Goal: Information Seeking & Learning: Learn about a topic

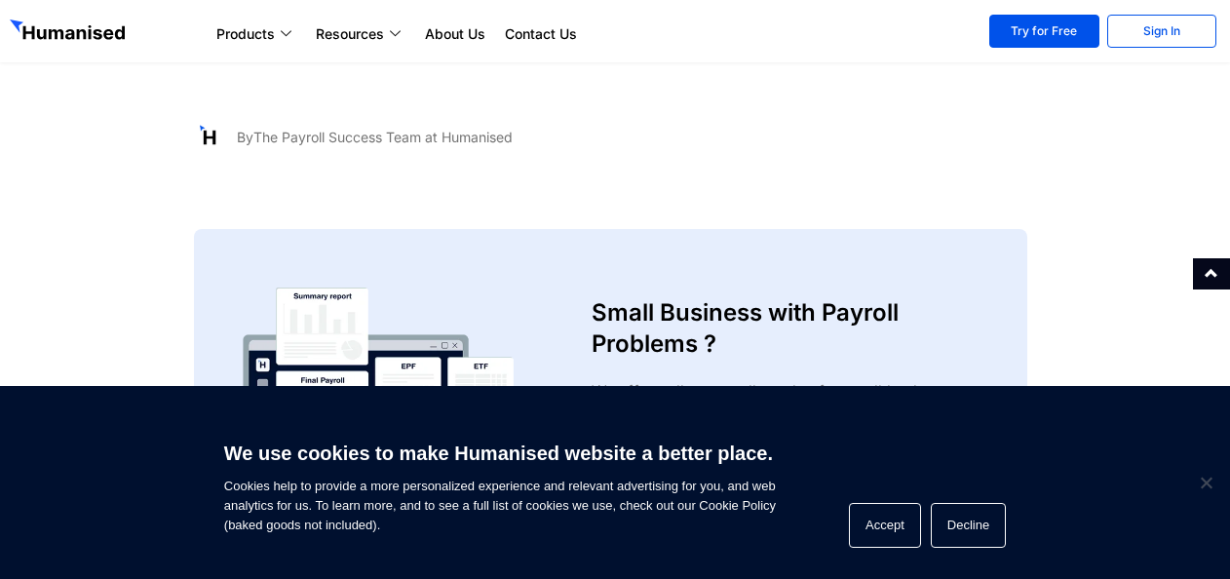
scroll to position [3933, 0]
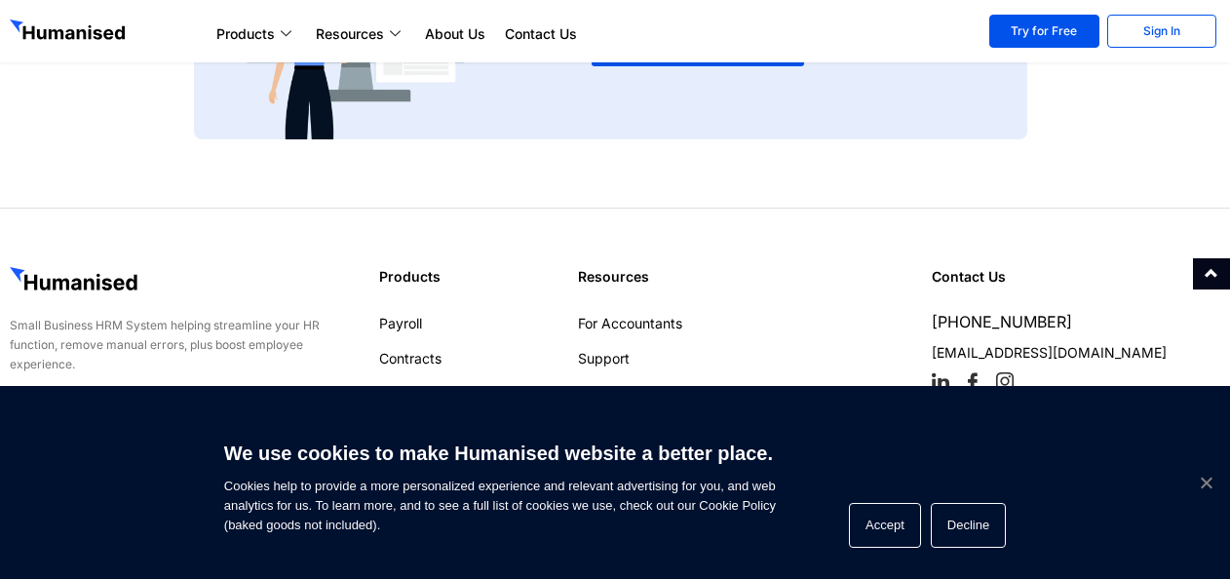
click at [1208, 477] on span "Cookie Notice" at bounding box center [1205, 482] width 19 height 19
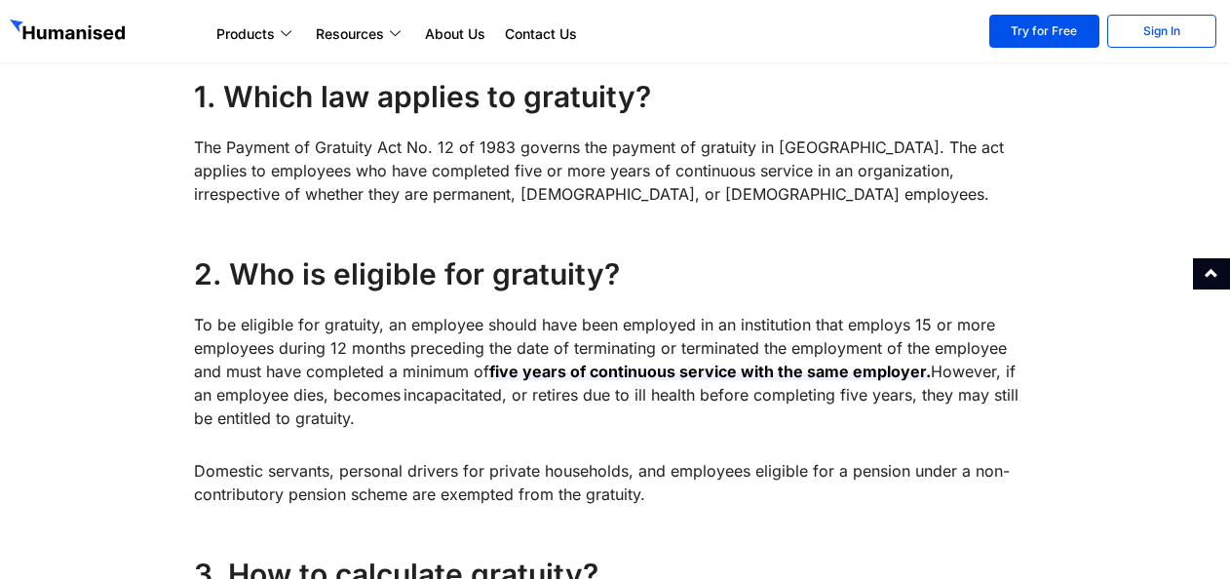
scroll to position [911, 0]
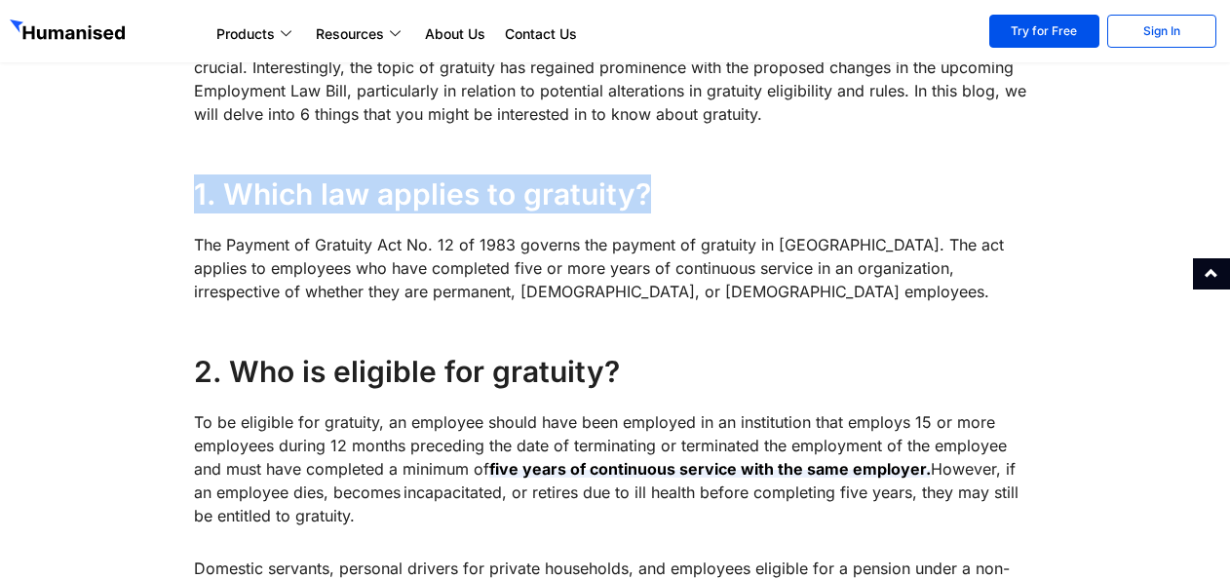
drag, startPoint x: 644, startPoint y: 202, endPoint x: 184, endPoint y: 193, distance: 460.2
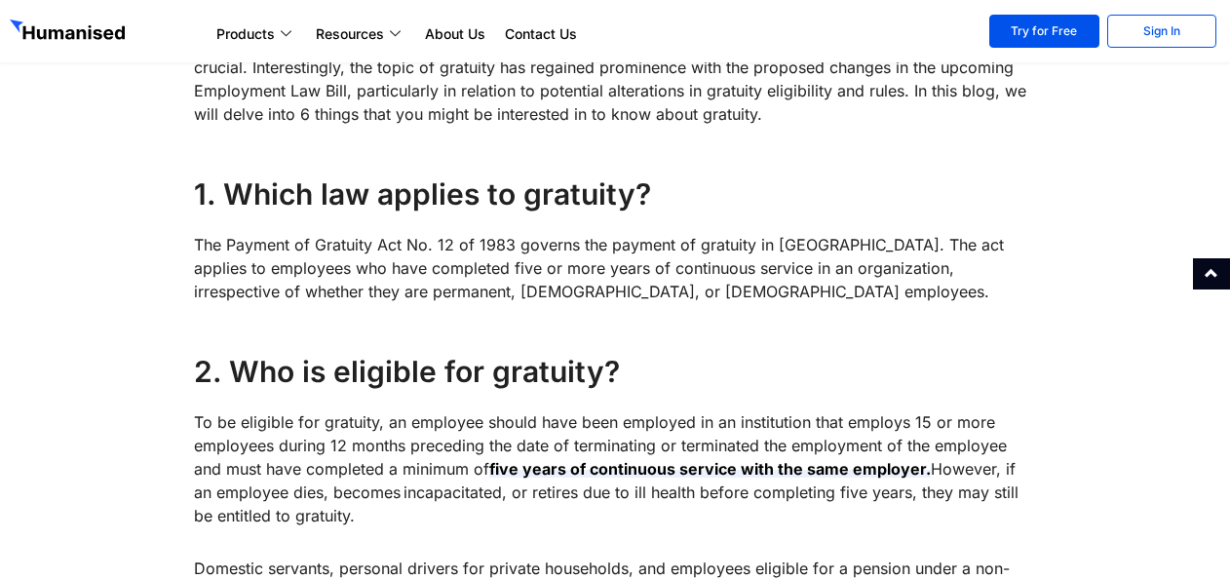
drag, startPoint x: 636, startPoint y: 374, endPoint x: 102, endPoint y: 380, distance: 533.3
click at [790, 366] on h4 "2. Who is eligible for gratuity?" at bounding box center [614, 371] width 841 height 39
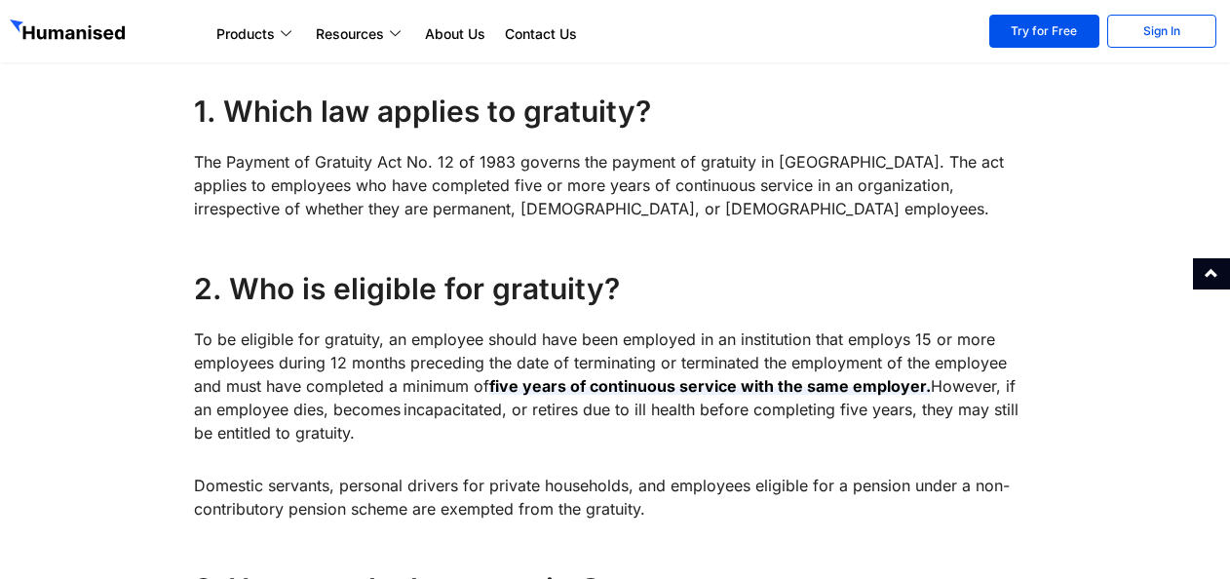
scroll to position [1203, 0]
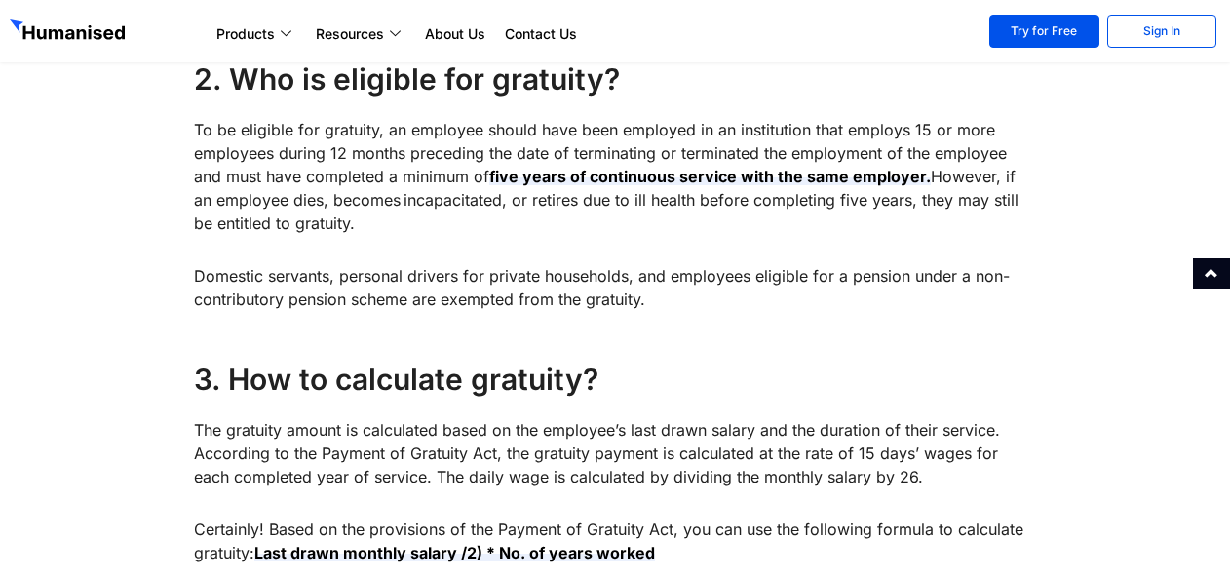
drag, startPoint x: 609, startPoint y: 376, endPoint x: 172, endPoint y: 386, distance: 437.8
click at [847, 376] on h4 "3. How to calculate gratuity?" at bounding box center [614, 379] width 841 height 39
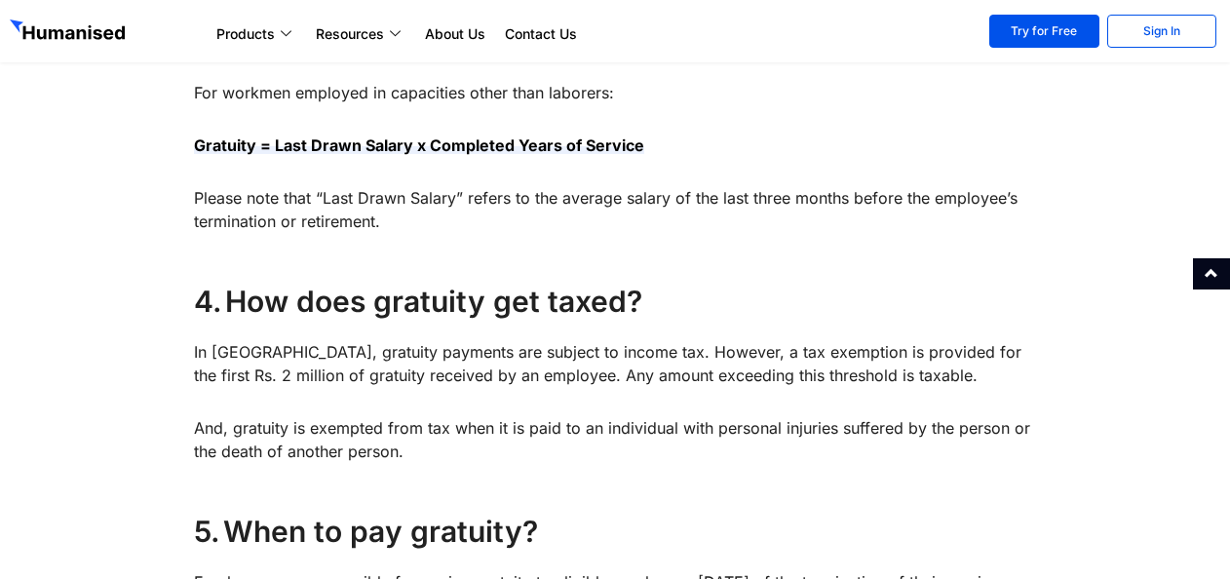
scroll to position [2080, 0]
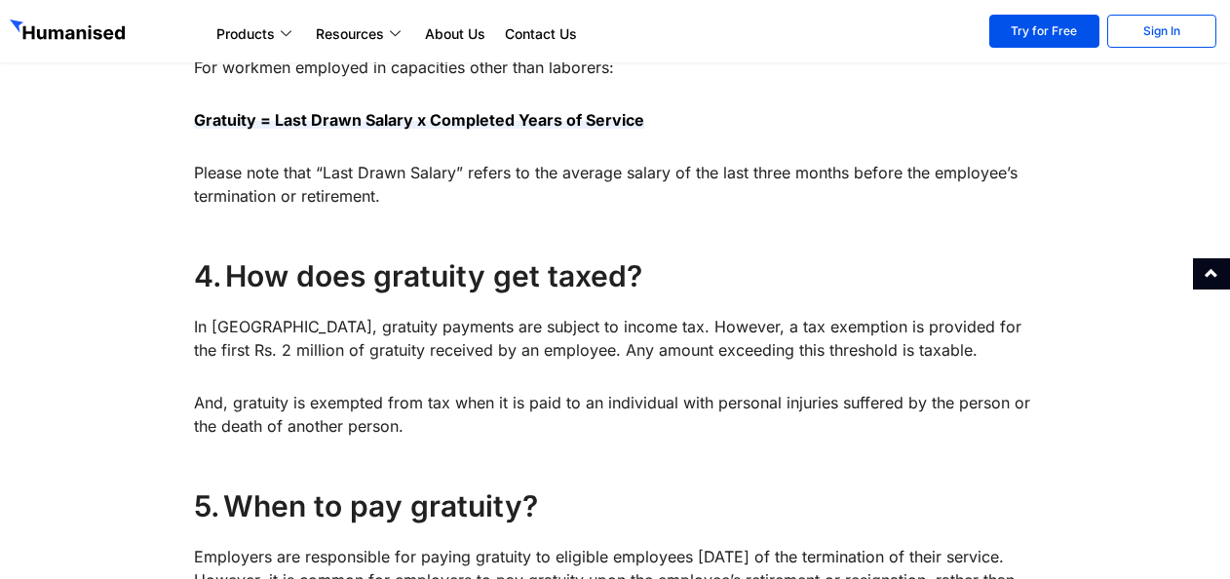
drag, startPoint x: 653, startPoint y: 270, endPoint x: 189, endPoint y: 283, distance: 464.2
click at [189, 283] on div "Are you aware of the hidden treasure awaiting employees? Sri Lankan labor law m…" at bounding box center [614, 139] width 861 height 2760
click at [706, 284] on h4 "4. How does gratuity get taxed?" at bounding box center [614, 275] width 841 height 39
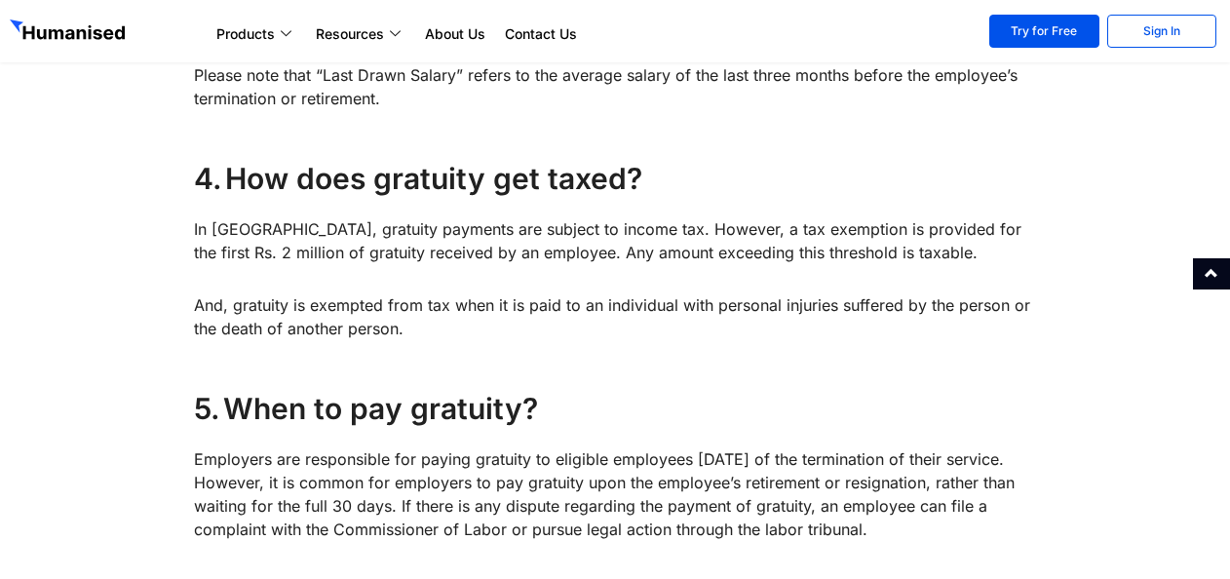
scroll to position [2275, 0]
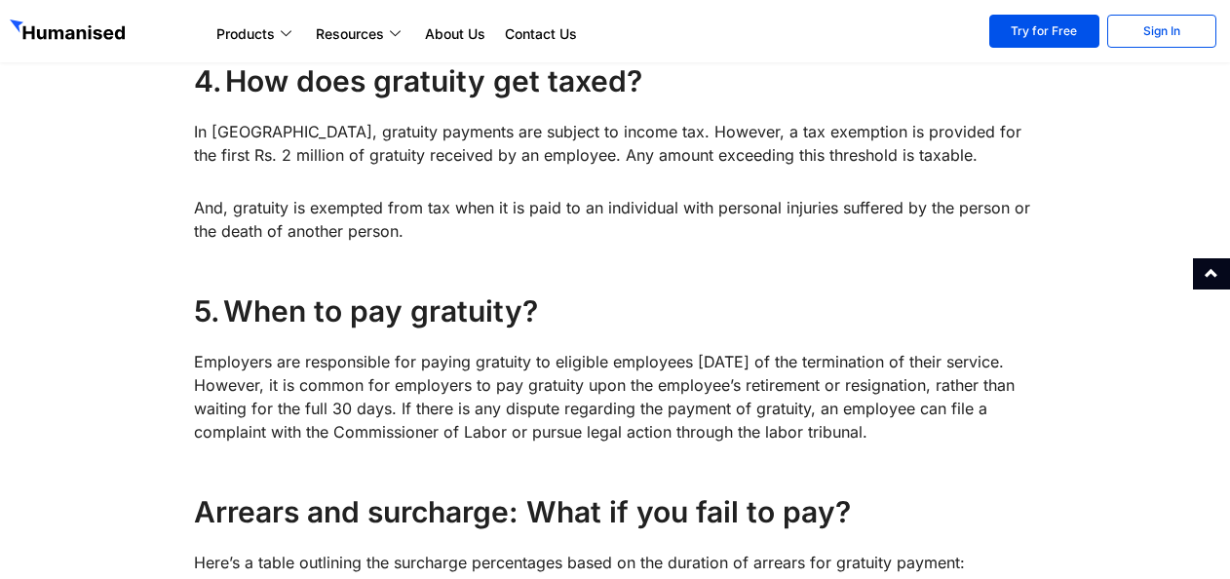
drag, startPoint x: 586, startPoint y: 316, endPoint x: 154, endPoint y: 314, distance: 431.9
drag, startPoint x: 653, startPoint y: 312, endPoint x: 636, endPoint y: 308, distance: 18.0
click at [653, 312] on h4 "5. When to pay gratuity?" at bounding box center [614, 310] width 841 height 39
click at [602, 320] on h4 "5. When to pay gratuity?" at bounding box center [614, 310] width 841 height 39
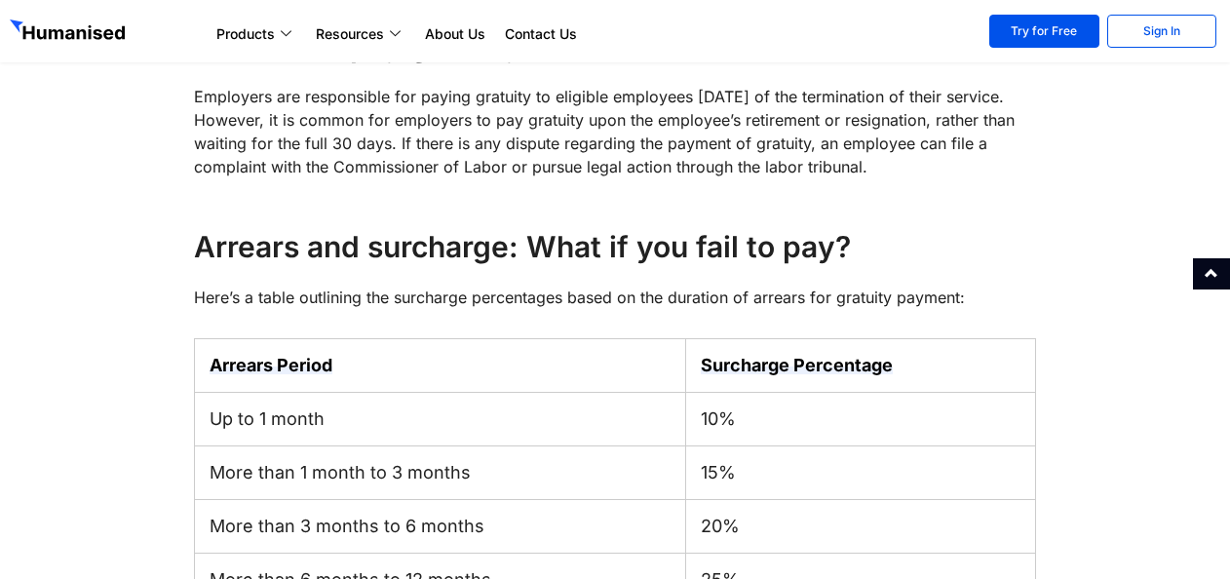
scroll to position [2568, 0]
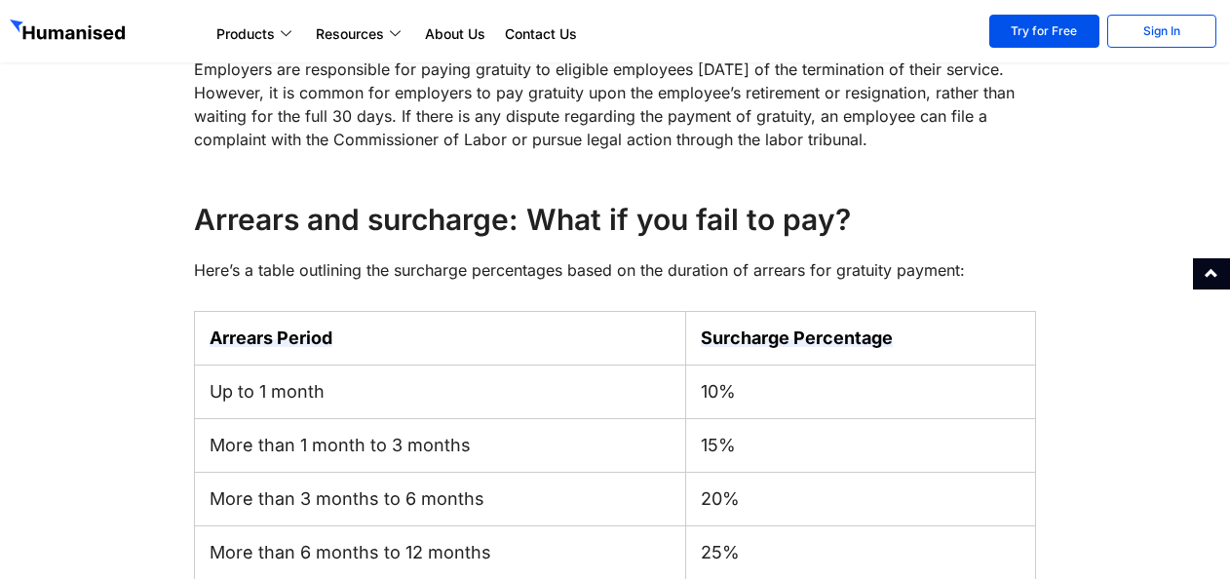
drag, startPoint x: 861, startPoint y: 209, endPoint x: 188, endPoint y: 237, distance: 673.3
drag, startPoint x: 1016, startPoint y: 251, endPoint x: 976, endPoint y: 244, distance: 40.5
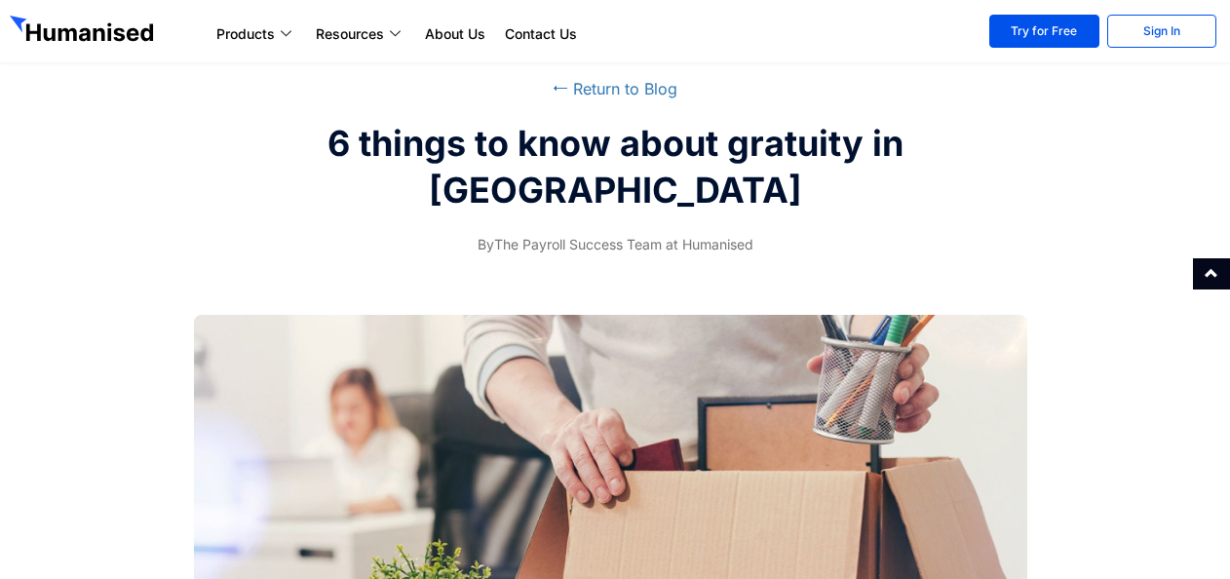
scroll to position [0, 0]
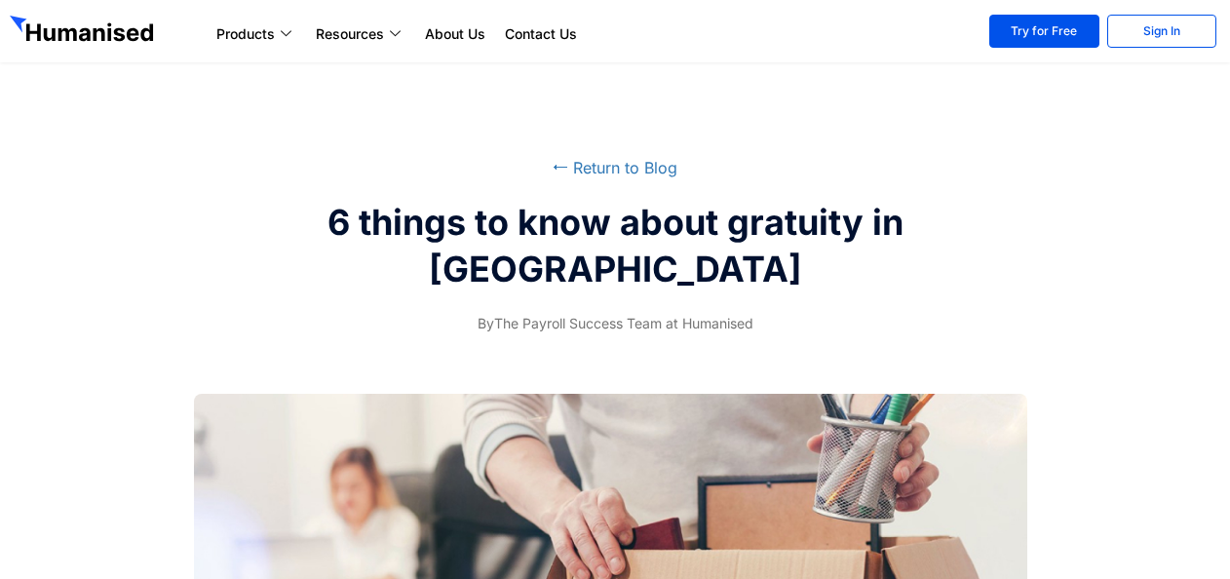
drag, startPoint x: 300, startPoint y: 224, endPoint x: 834, endPoint y: 302, distance: 538.9
click at [834, 302] on div "⭠ Return to Blog 6 things to know about gratuity in [GEOGRAPHIC_DATA] By The Pa…" at bounding box center [615, 245] width 1230 height 199
drag, startPoint x: 834, startPoint y: 302, endPoint x: 782, endPoint y: 281, distance: 55.9
click at [782, 281] on h2 "6 things to know about gratuity in [GEOGRAPHIC_DATA]" at bounding box center [615, 246] width 726 height 94
click at [438, 296] on div "⭠ Return to Blog 6 things to know about gratuity in [GEOGRAPHIC_DATA] By The Pa…" at bounding box center [615, 245] width 1230 height 199
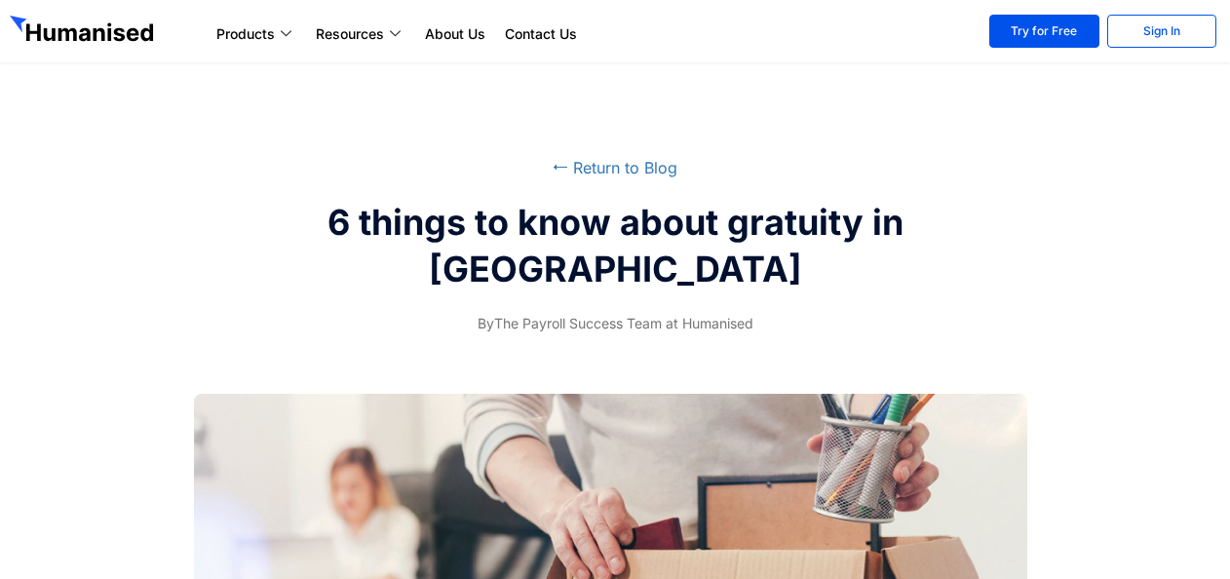
click at [883, 310] on div "⭠ Return to Blog 6 things to know about gratuity in [GEOGRAPHIC_DATA] By The Pa…" at bounding box center [615, 245] width 1230 height 199
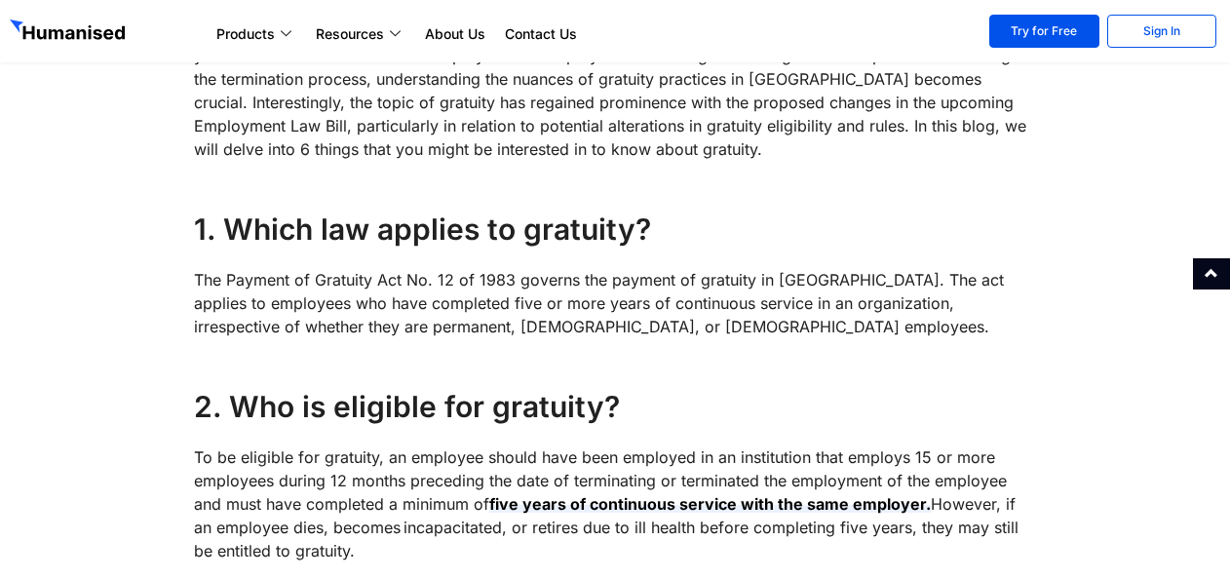
scroll to position [877, 0]
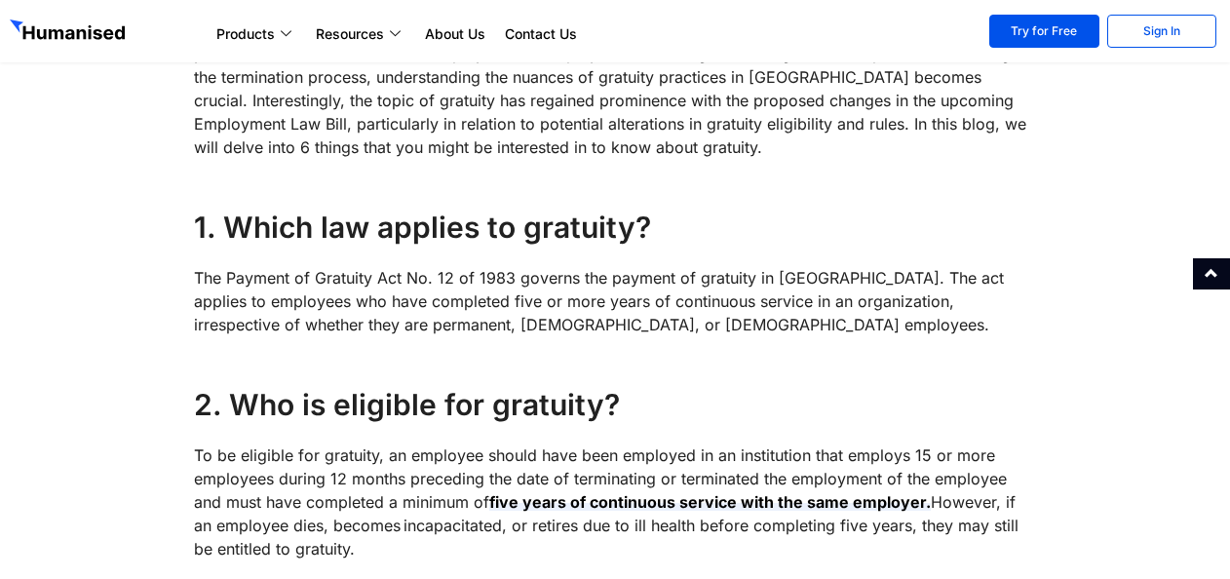
drag, startPoint x: 202, startPoint y: 236, endPoint x: 747, endPoint y: 347, distance: 556.2
drag, startPoint x: 747, startPoint y: 347, endPoint x: 696, endPoint y: 350, distance: 50.8
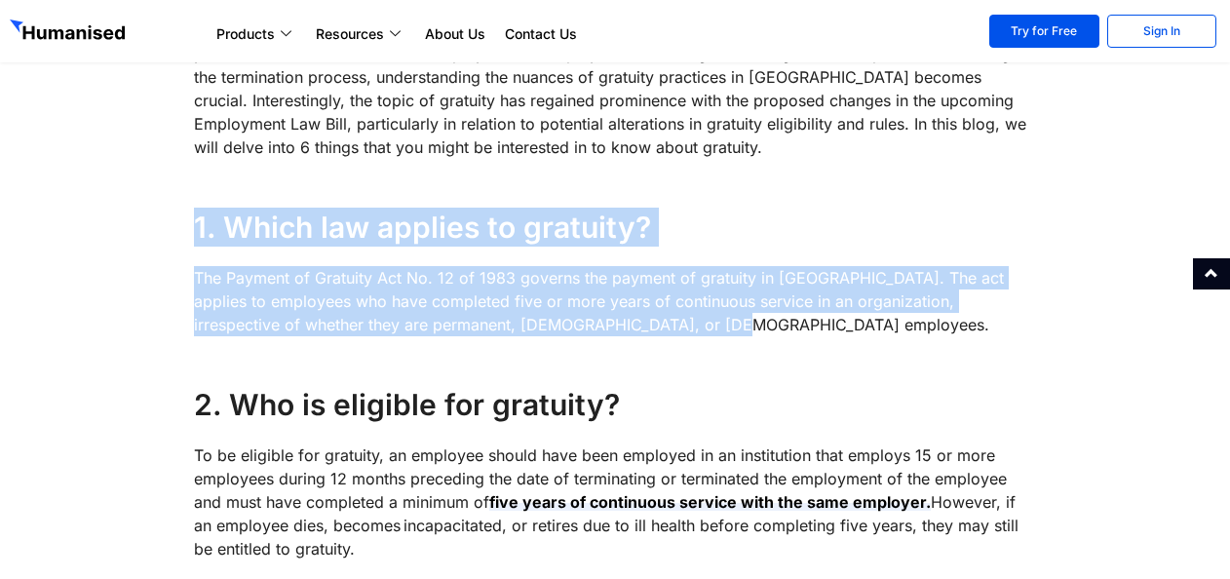
drag, startPoint x: 197, startPoint y: 220, endPoint x: 700, endPoint y: 319, distance: 512.6
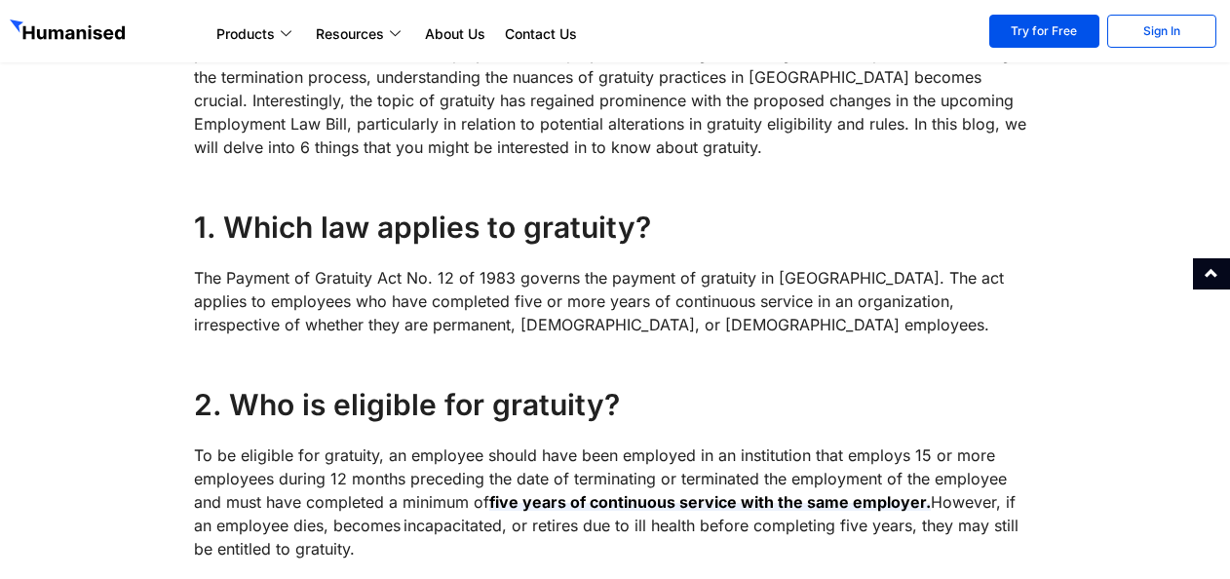
drag, startPoint x: 700, startPoint y: 319, endPoint x: 610, endPoint y: 361, distance: 99.0
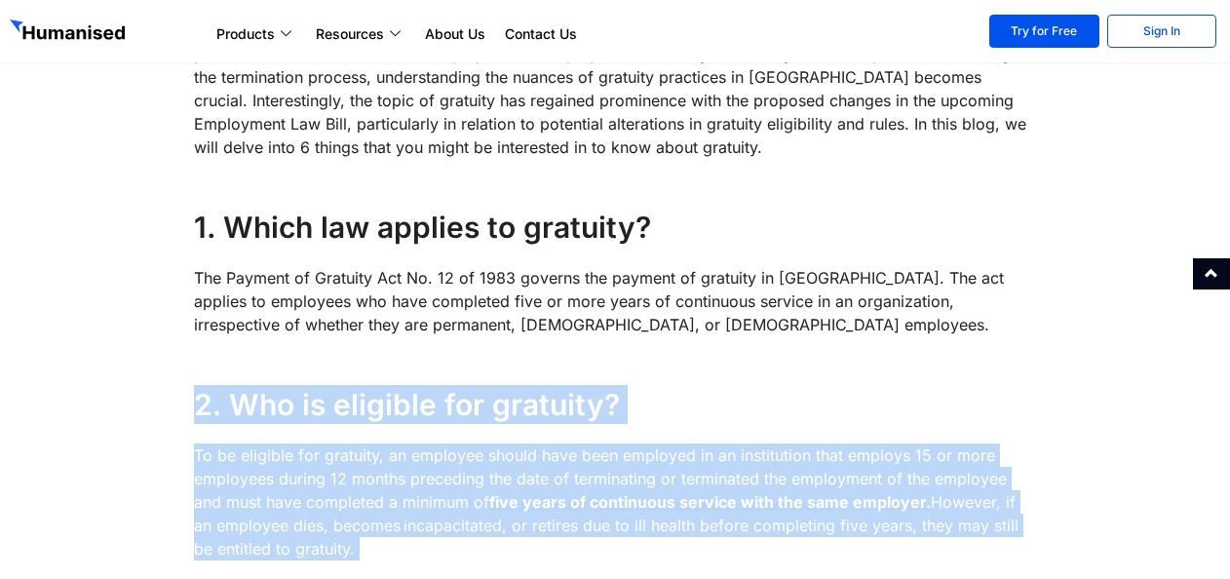
drag, startPoint x: 199, startPoint y: 403, endPoint x: 1049, endPoint y: 520, distance: 858.1
drag, startPoint x: 1049, startPoint y: 520, endPoint x: 1088, endPoint y: 328, distance: 196.0
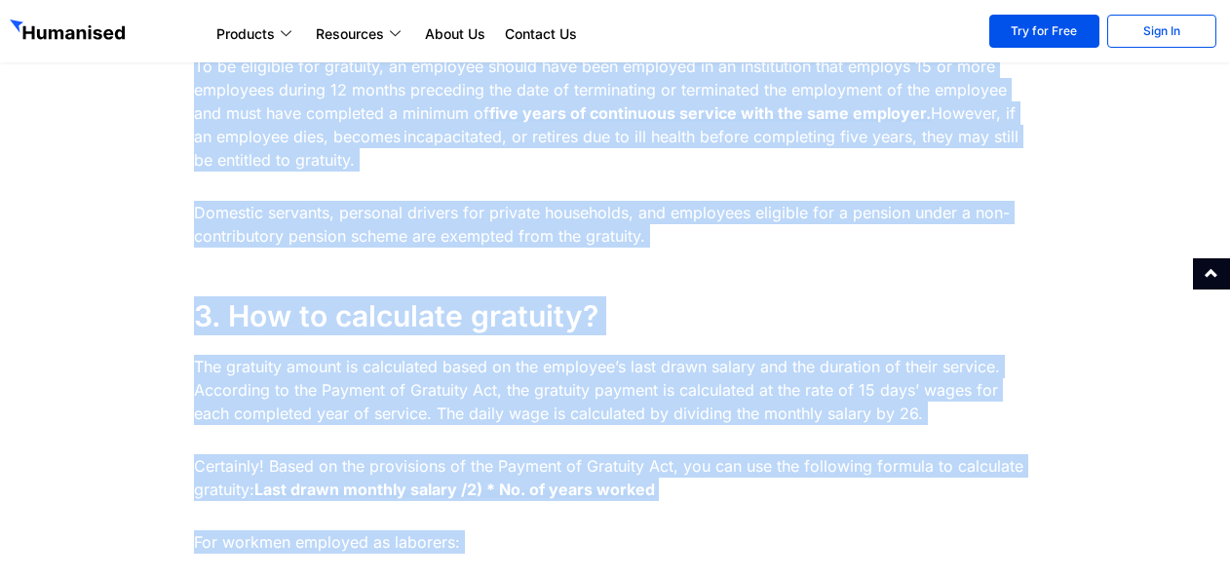
scroll to position [1267, 0]
click at [668, 305] on h4 "3. How to calculate gratuity?" at bounding box center [614, 314] width 841 height 39
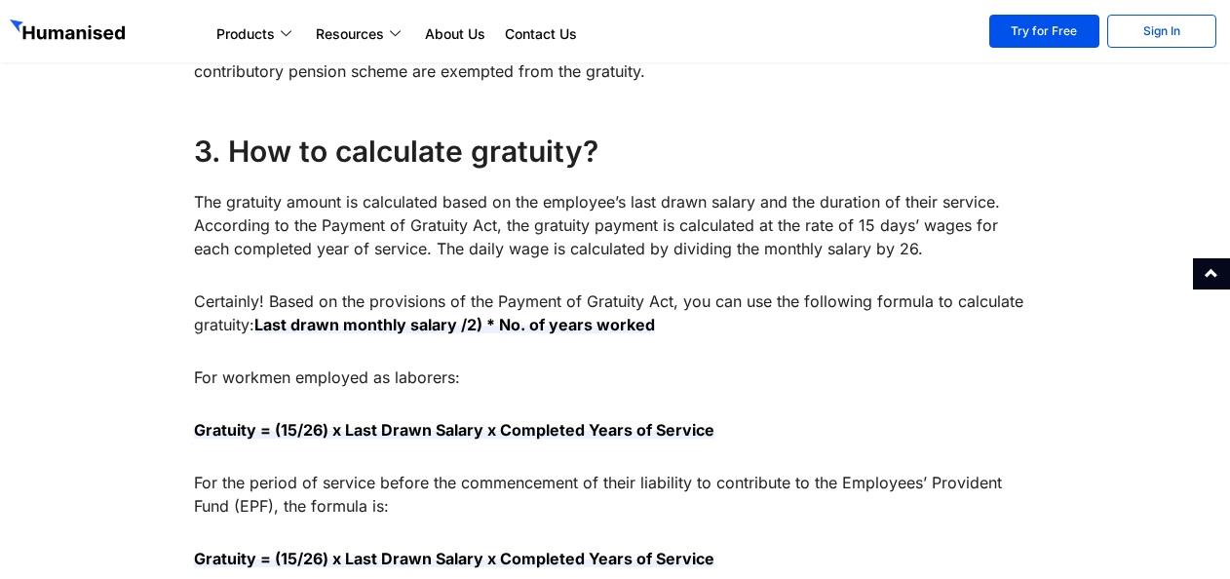
scroll to position [1462, 0]
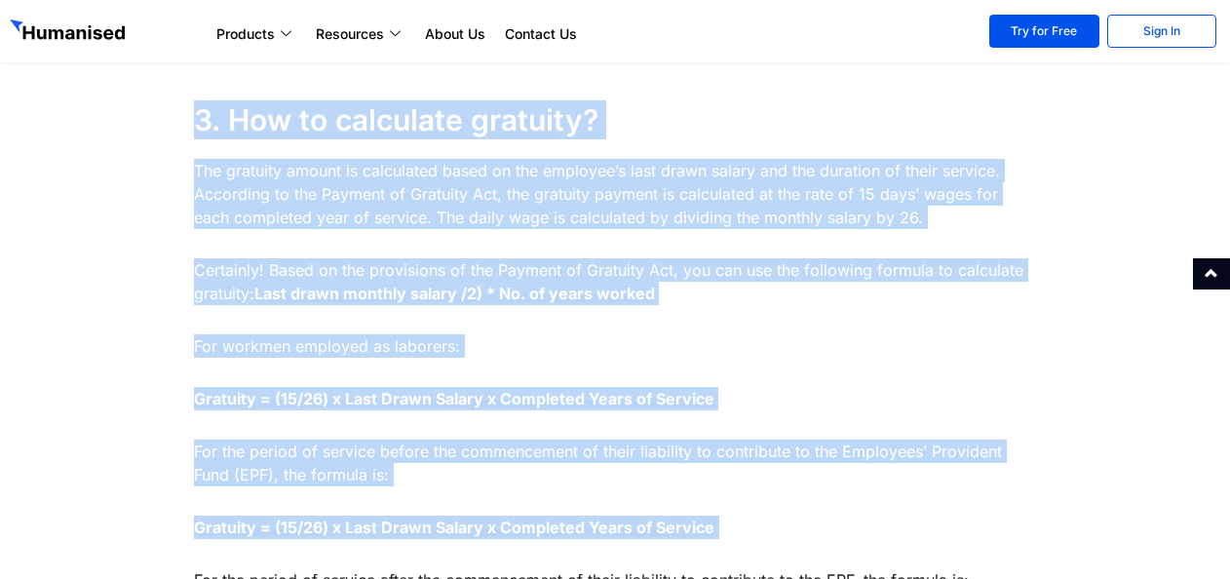
drag, startPoint x: 195, startPoint y: 121, endPoint x: 989, endPoint y: 492, distance: 876.2
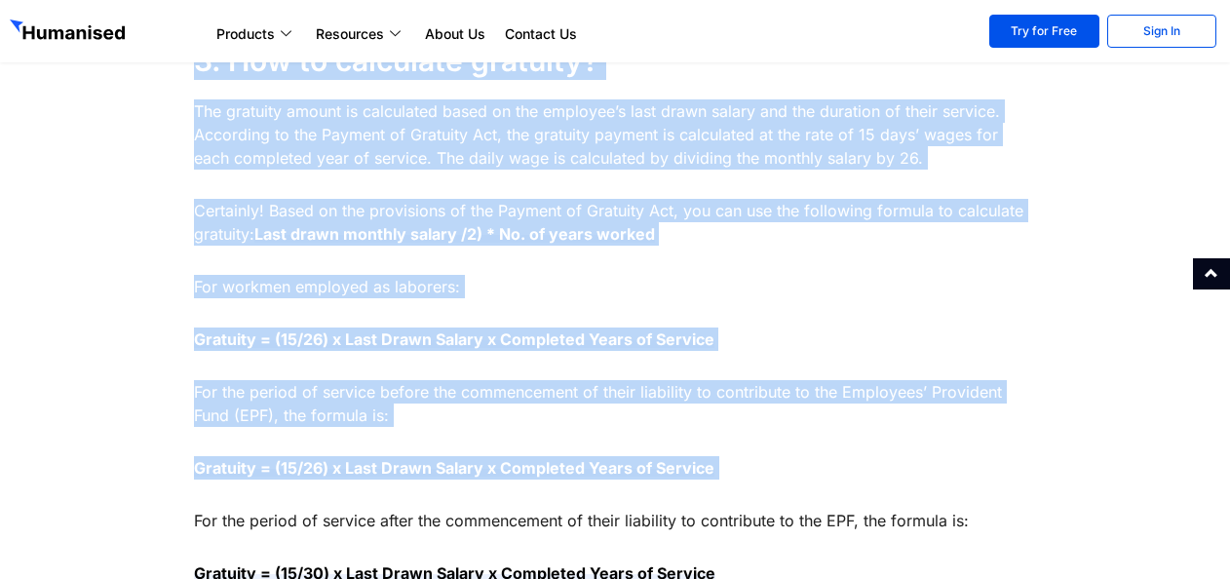
scroll to position [1560, 0]
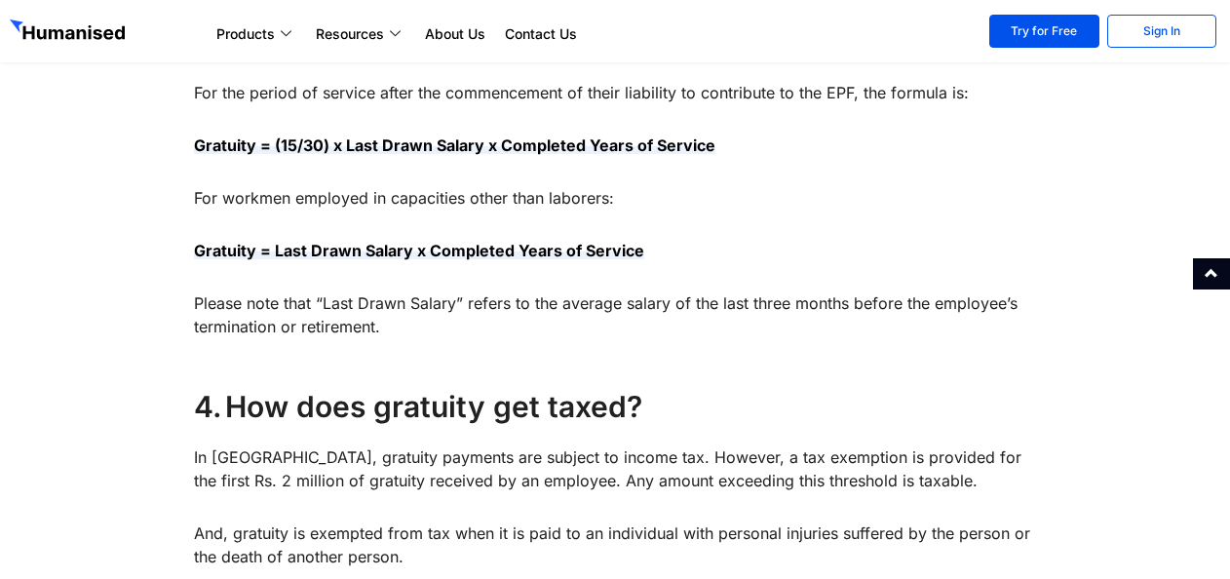
scroll to position [1852, 0]
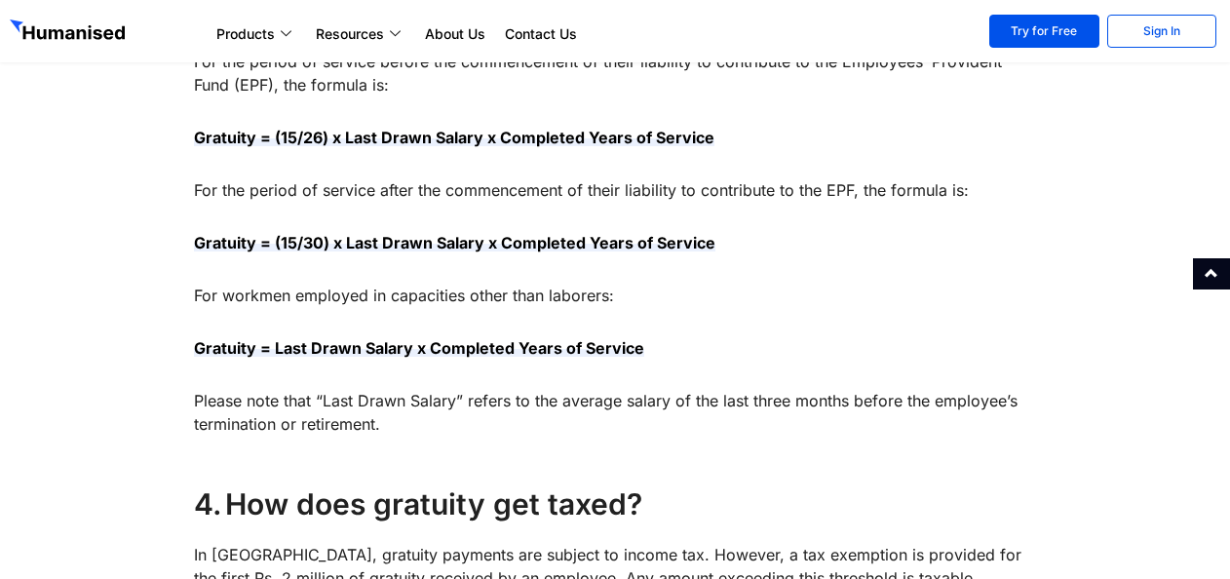
drag, startPoint x: 388, startPoint y: 425, endPoint x: 154, endPoint y: 127, distance: 379.1
click at [154, 127] on div "Are you aware of the hidden treasure awaiting employees? Sri Lankan labor law m…" at bounding box center [615, 367] width 1230 height 2760
click at [822, 303] on p "For workmen employed in capacities other than laborers:" at bounding box center [614, 295] width 841 height 23
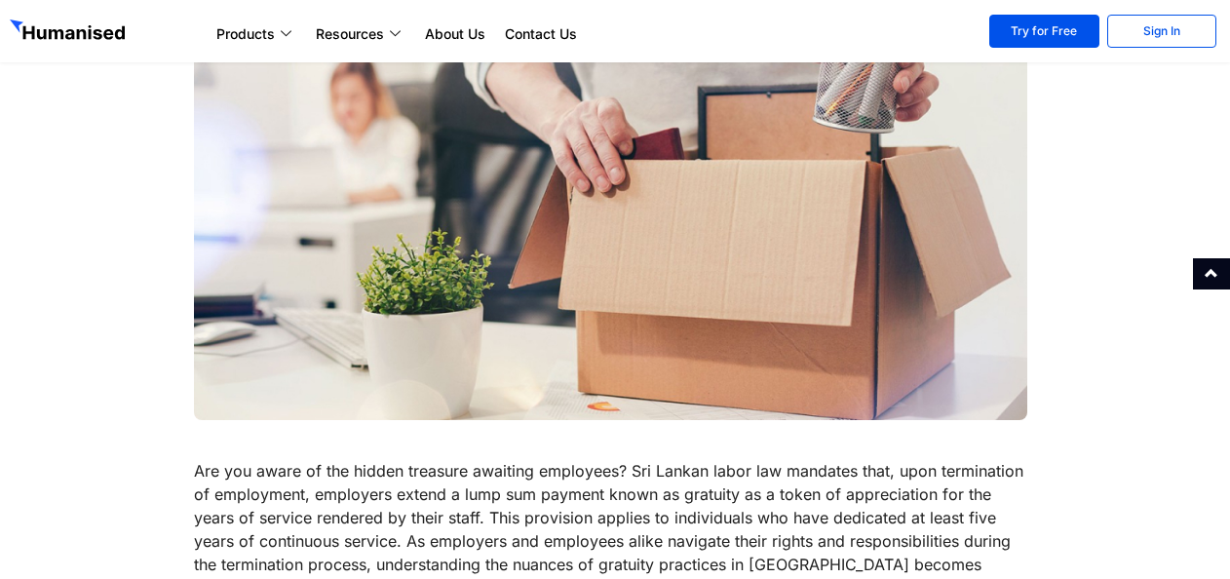
scroll to position [0, 0]
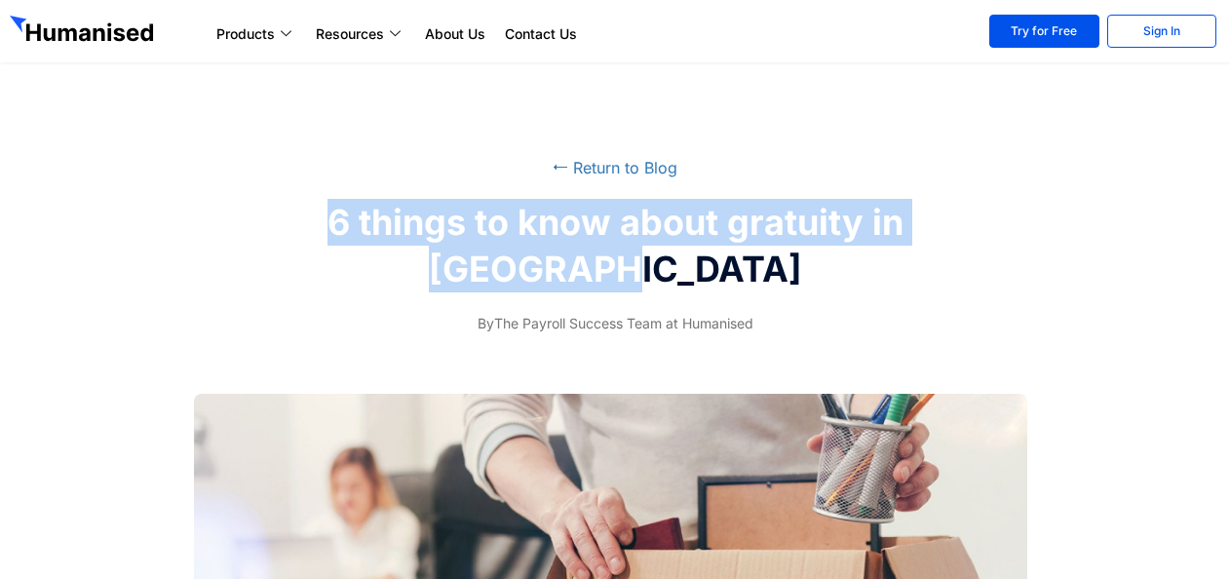
drag, startPoint x: 683, startPoint y: 271, endPoint x: 220, endPoint y: 194, distance: 469.4
click at [220, 194] on div "⭠ Return to Blog 6 things to know about gratuity in [GEOGRAPHIC_DATA] By The Pa…" at bounding box center [615, 245] width 1230 height 199
drag, startPoint x: 757, startPoint y: 278, endPoint x: 731, endPoint y: 275, distance: 25.5
click at [757, 279] on h2 "6 things to know about gratuity in [GEOGRAPHIC_DATA]" at bounding box center [615, 246] width 726 height 94
click at [681, 283] on h2 "6 things to know about gratuity in [GEOGRAPHIC_DATA]" at bounding box center [615, 246] width 726 height 94
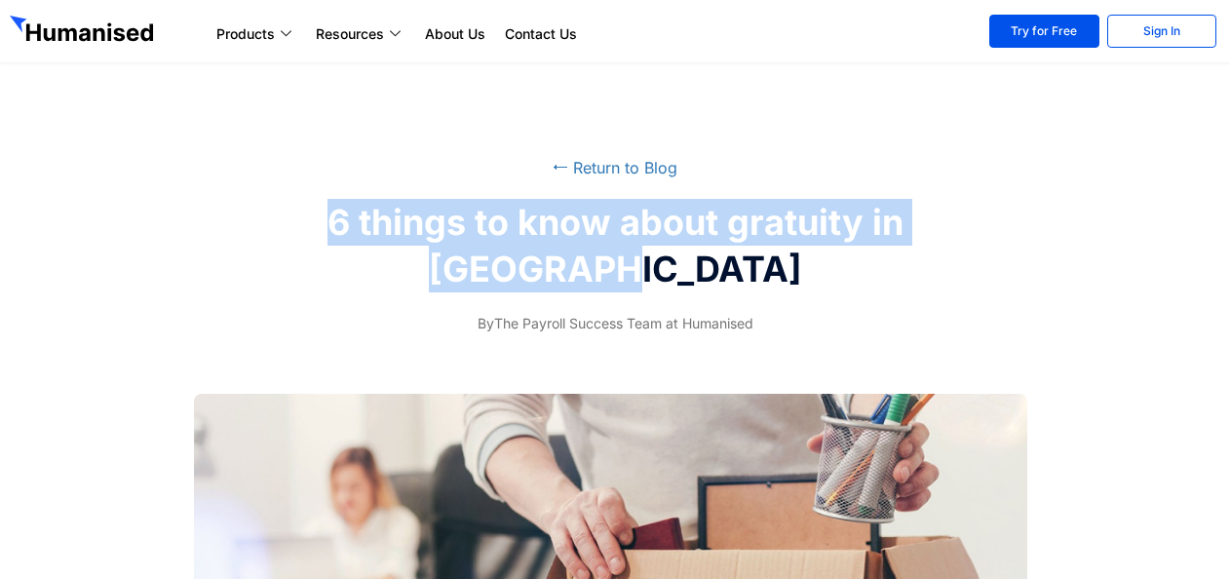
drag, startPoint x: 302, startPoint y: 221, endPoint x: 747, endPoint y: 275, distance: 447.8
click at [747, 275] on h2 "6 things to know about gratuity in [GEOGRAPHIC_DATA]" at bounding box center [615, 246] width 726 height 94
drag, startPoint x: 747, startPoint y: 275, endPoint x: 730, endPoint y: 288, distance: 20.9
click at [731, 288] on h2 "6 things to know about gratuity in [GEOGRAPHIC_DATA]" at bounding box center [615, 246] width 726 height 94
click at [429, 260] on h2 "6 things to know about gratuity in [GEOGRAPHIC_DATA]" at bounding box center [615, 246] width 726 height 94
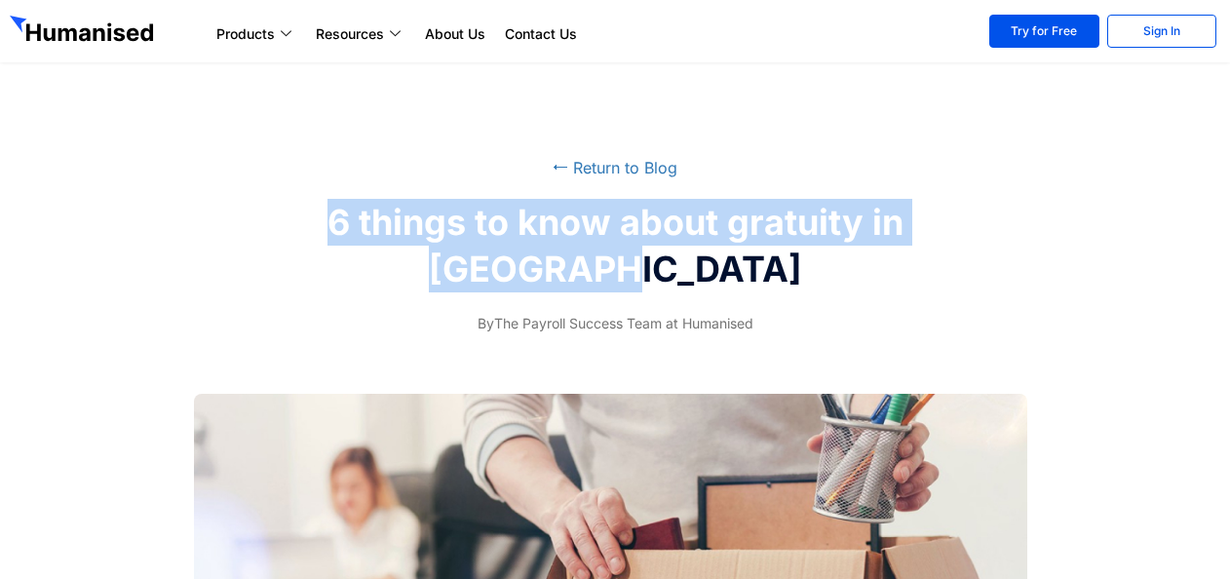
click at [345, 272] on h2 "6 things to know about gratuity in [GEOGRAPHIC_DATA]" at bounding box center [615, 246] width 726 height 94
click at [757, 287] on h2 "6 things to know about gratuity in [GEOGRAPHIC_DATA]" at bounding box center [615, 246] width 726 height 94
drag, startPoint x: 311, startPoint y: 227, endPoint x: 818, endPoint y: 285, distance: 510.2
click at [818, 285] on h2 "6 things to know about gratuity in [GEOGRAPHIC_DATA]" at bounding box center [615, 246] width 726 height 94
drag, startPoint x: 818, startPoint y: 285, endPoint x: 686, endPoint y: 269, distance: 132.5
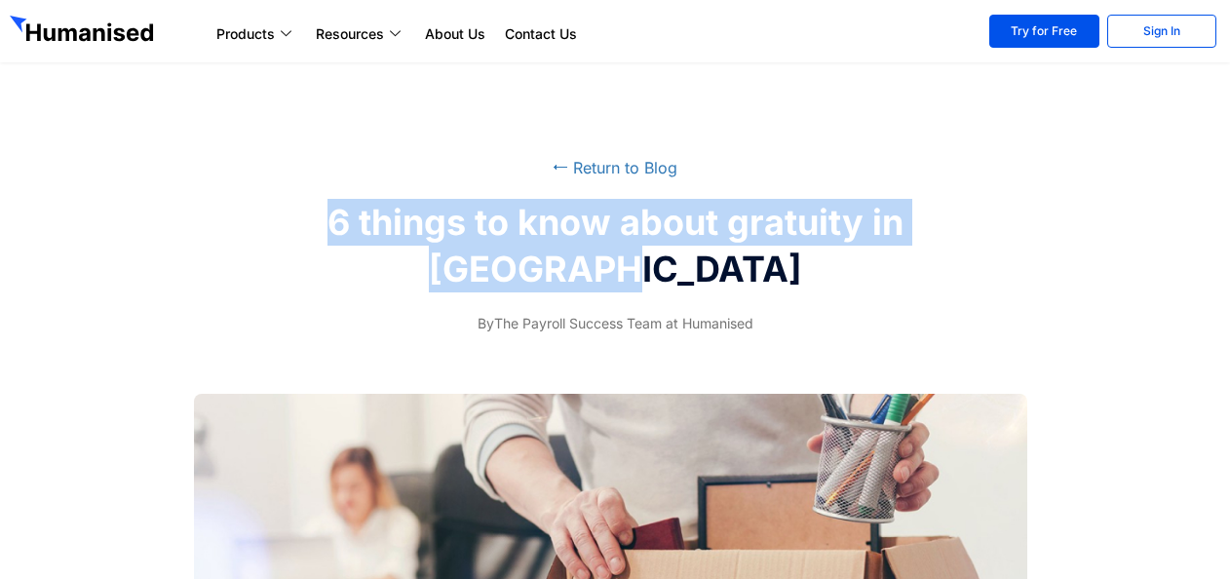
click at [686, 269] on h2 "6 things to know about gratuity in [GEOGRAPHIC_DATA]" at bounding box center [615, 246] width 726 height 94
drag, startPoint x: 682, startPoint y: 287, endPoint x: 289, endPoint y: 226, distance: 398.5
click at [289, 226] on h2 "6 things to know about gratuity in [GEOGRAPHIC_DATA]" at bounding box center [615, 246] width 726 height 94
click at [788, 273] on h2 "6 things to know about gratuity in [GEOGRAPHIC_DATA]" at bounding box center [615, 246] width 726 height 94
drag, startPoint x: 690, startPoint y: 267, endPoint x: 226, endPoint y: 214, distance: 467.0
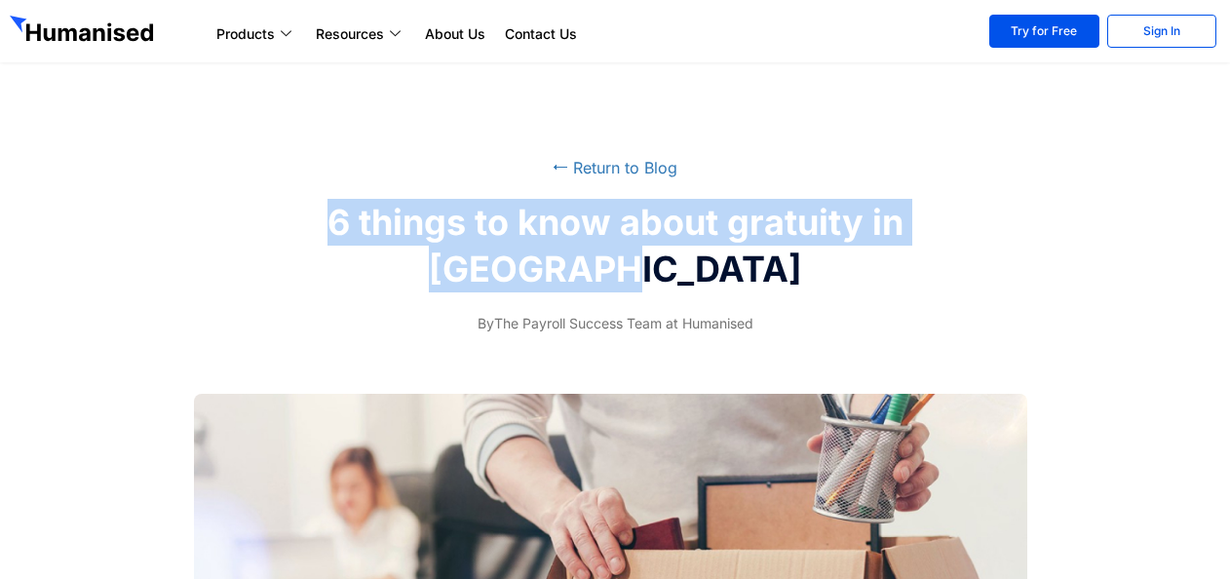
click at [226, 214] on div "6 things to know about gratuity in [GEOGRAPHIC_DATA]" at bounding box center [615, 246] width 1211 height 94
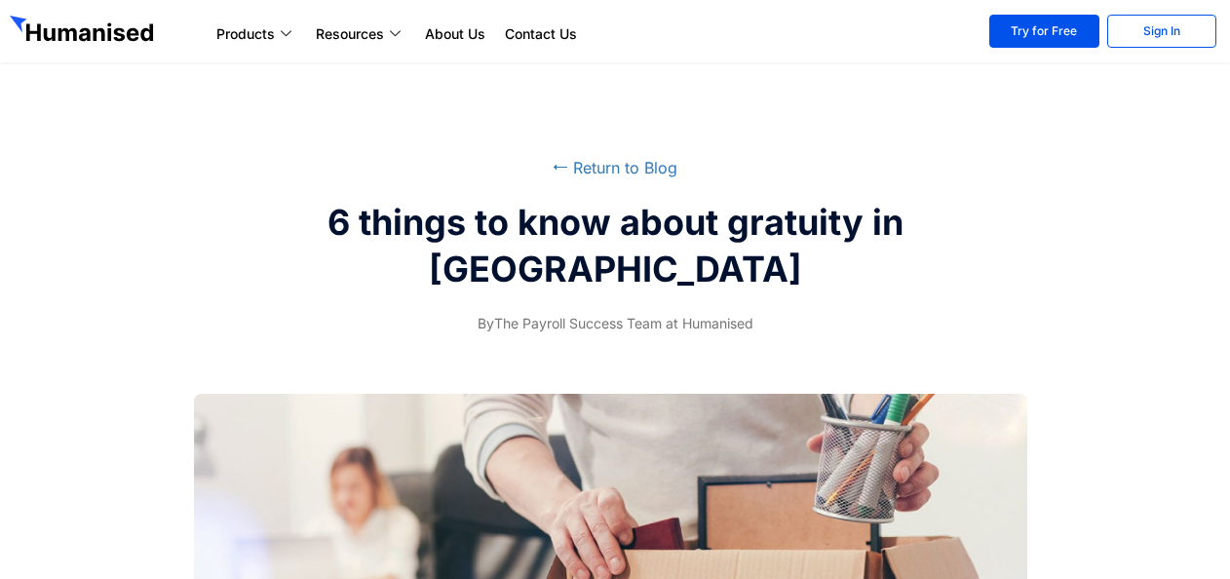
click at [827, 325] on ul "By The Payroll Success Team at Humanised" at bounding box center [615, 323] width 1226 height 23
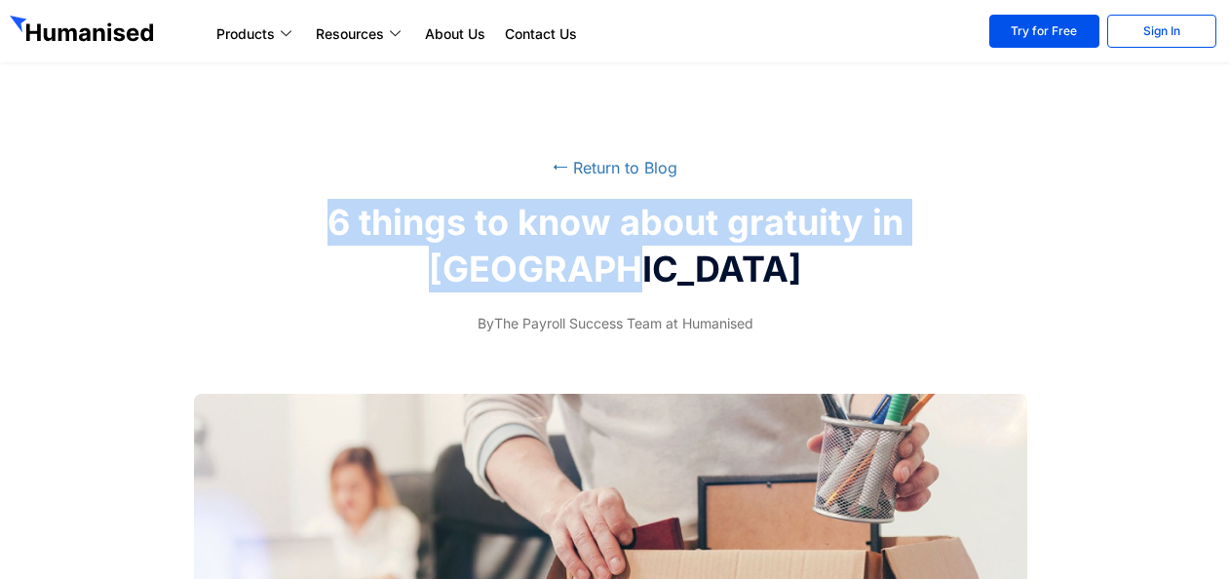
drag, startPoint x: 719, startPoint y: 278, endPoint x: 212, endPoint y: 216, distance: 511.6
click at [212, 216] on div "6 things to know about gratuity in [GEOGRAPHIC_DATA]" at bounding box center [615, 246] width 1211 height 94
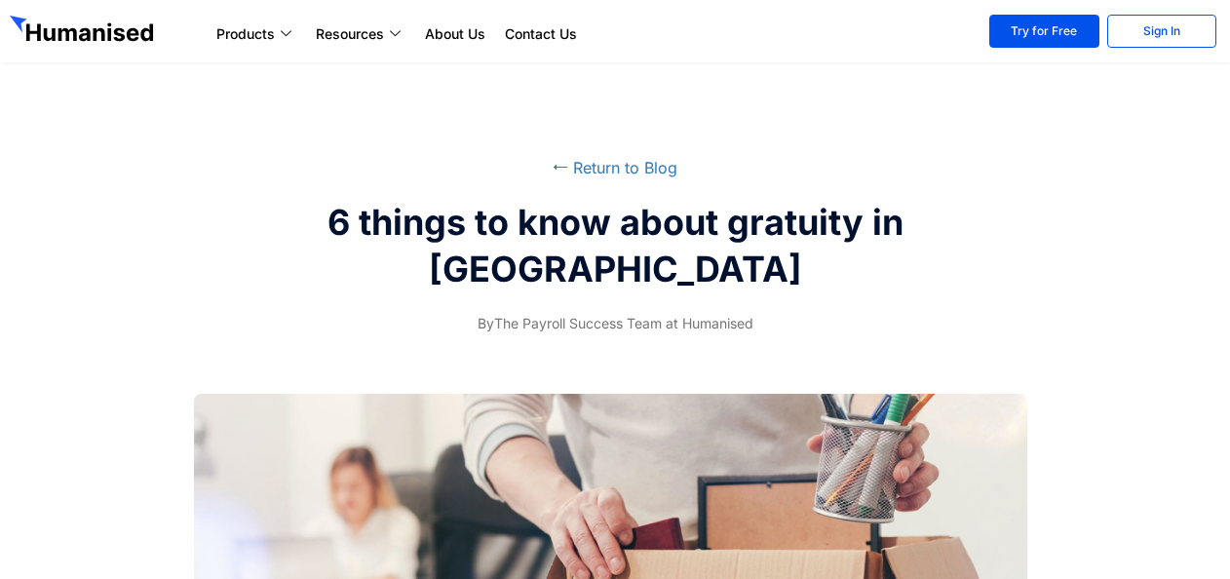
click at [795, 304] on div "⭠ Return to Blog 6 things to know about gratuity in [GEOGRAPHIC_DATA] By The Pa…" at bounding box center [615, 245] width 1230 height 199
click at [771, 298] on div "⭠ Return to Blog 6 things to know about gratuity in [GEOGRAPHIC_DATA] By The Pa…" at bounding box center [615, 245] width 1230 height 199
drag, startPoint x: 774, startPoint y: 321, endPoint x: 277, endPoint y: 228, distance: 505.7
click at [277, 228] on div "⭠ Return to Blog 6 things to know about gratuity in [GEOGRAPHIC_DATA] By The Pa…" at bounding box center [615, 245] width 1230 height 199
click at [796, 309] on div "⭠ Return to Blog 6 things to know about gratuity in [GEOGRAPHIC_DATA] By The Pa…" at bounding box center [615, 245] width 1230 height 199
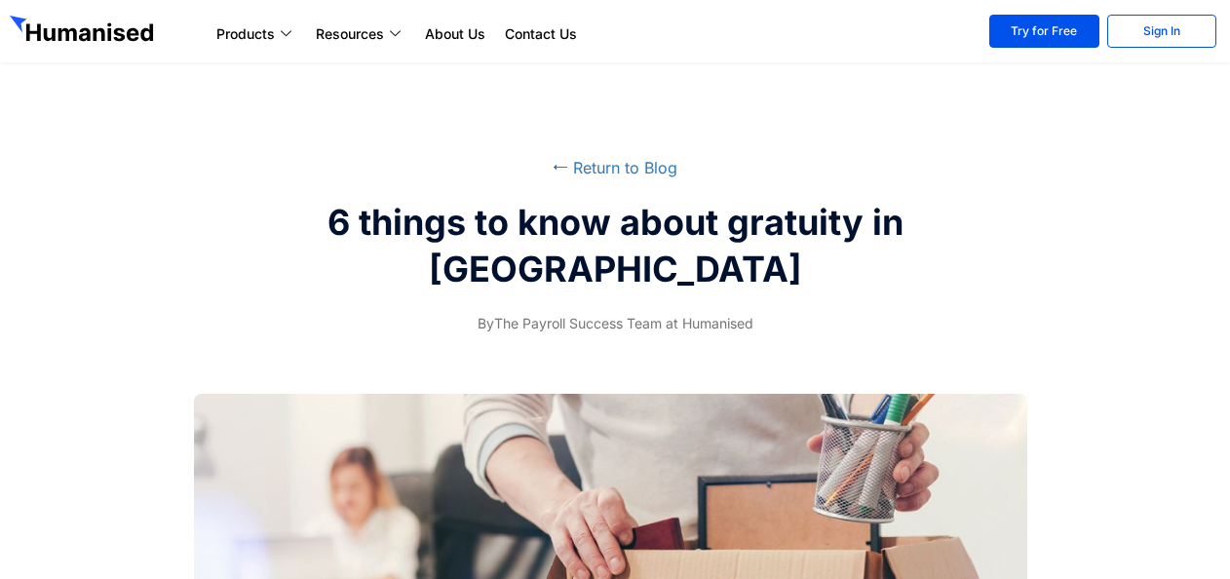
drag, startPoint x: 304, startPoint y: 220, endPoint x: 951, endPoint y: 310, distance: 653.5
click at [951, 310] on div "⭠ Return to Blog 6 things to know about gratuity in [GEOGRAPHIC_DATA] By The Pa…" at bounding box center [615, 245] width 1230 height 199
drag, startPoint x: 951, startPoint y: 310, endPoint x: 852, endPoint y: 344, distance: 105.1
click at [852, 344] on div "⭠ Return to Blog 6 things to know about gratuity in [GEOGRAPHIC_DATA] By The Pa…" at bounding box center [615, 245] width 1230 height 199
click at [808, 346] on section "⭠ Return to Blog 6 things to know about gratuity in [GEOGRAPHIC_DATA] By The Pa…" at bounding box center [615, 192] width 1230 height 384
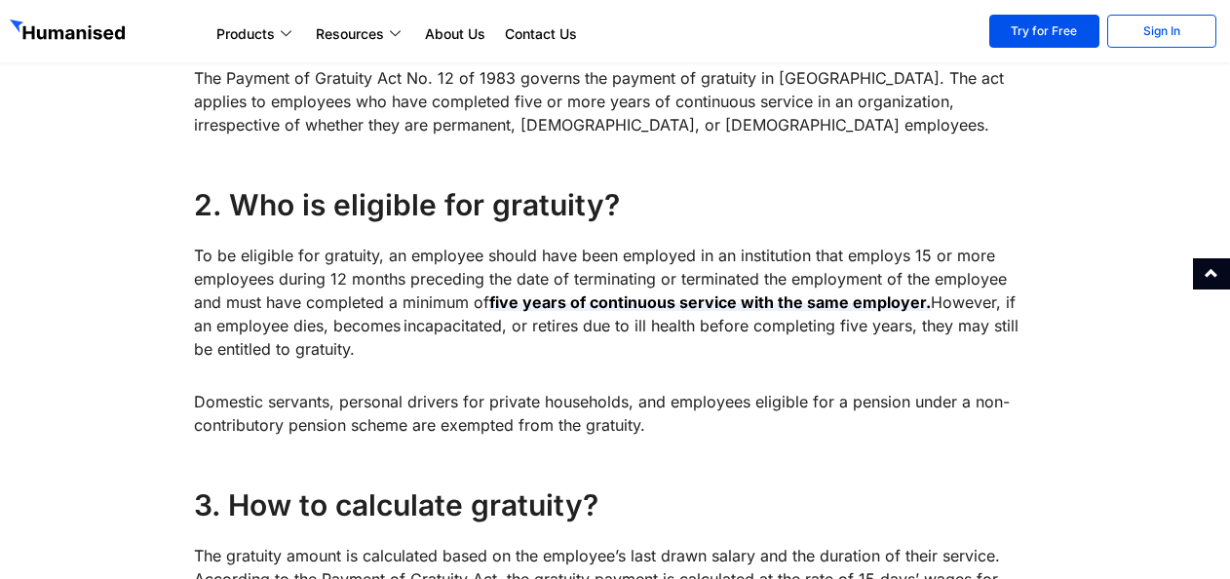
scroll to position [1072, 0]
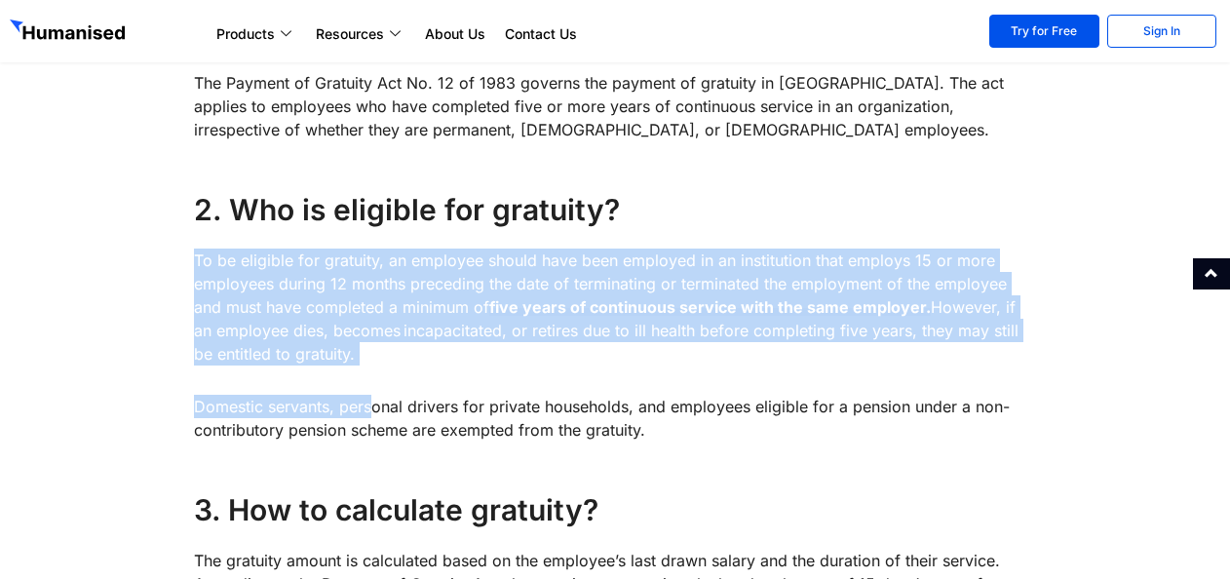
drag, startPoint x: 195, startPoint y: 253, endPoint x: 378, endPoint y: 372, distance: 218.5
drag, startPoint x: 378, startPoint y: 372, endPoint x: 367, endPoint y: 354, distance: 21.9
click at [367, 354] on p "To be eligible for gratuity, an employee should have been employed in an instit…" at bounding box center [614, 307] width 841 height 117
click at [213, 265] on p "To be eligible for gratuity, an employee should have been employed in an instit…" at bounding box center [614, 307] width 841 height 117
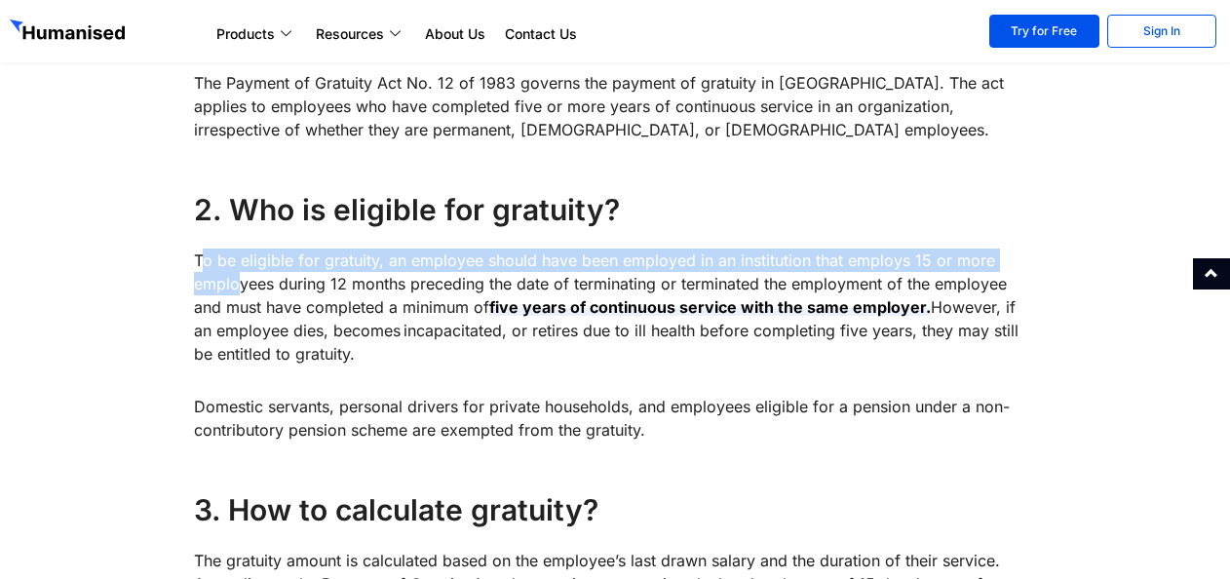
drag, startPoint x: 199, startPoint y: 266, endPoint x: 240, endPoint y: 282, distance: 43.8
click at [240, 282] on p "To be eligible for gratuity, an employee should have been employed in an instit…" at bounding box center [614, 307] width 841 height 117
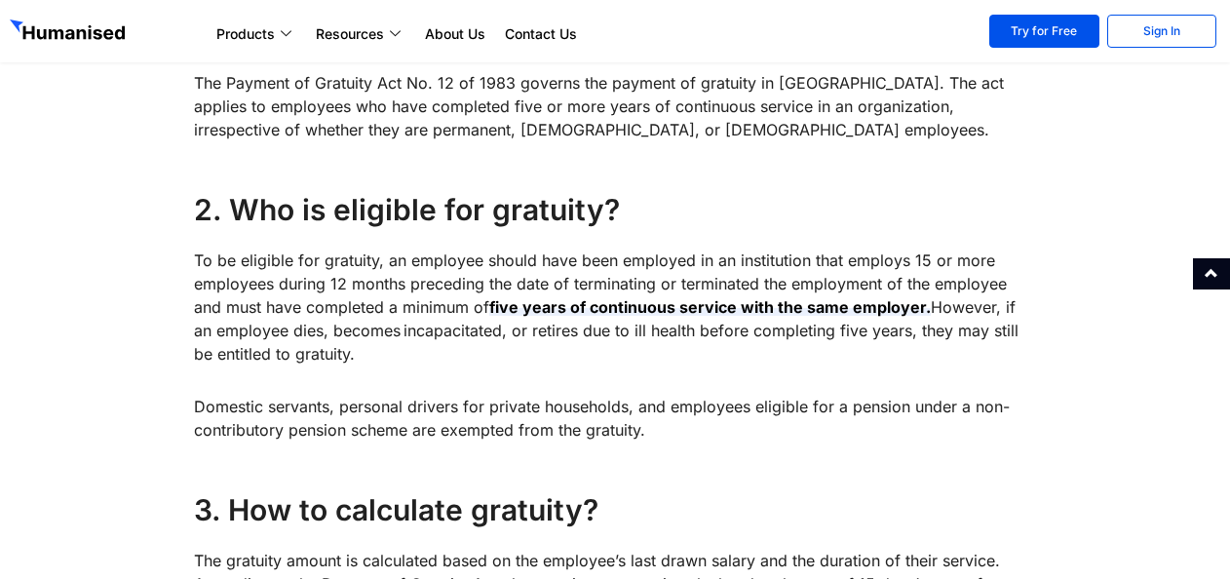
drag, startPoint x: 240, startPoint y: 282, endPoint x: 440, endPoint y: 372, distance: 219.5
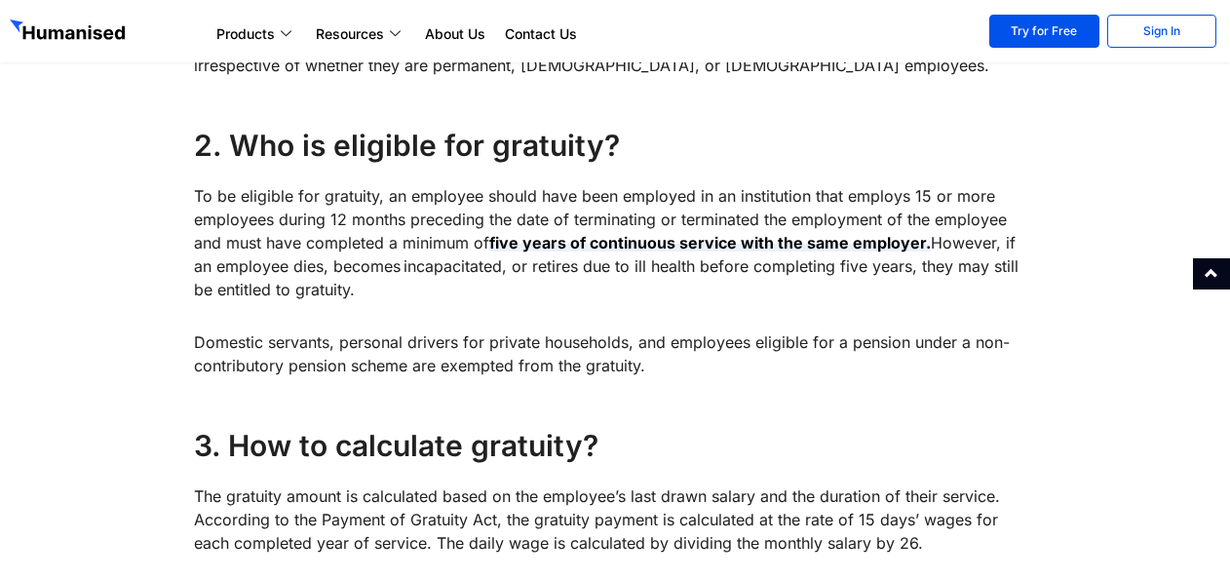
scroll to position [1170, 0]
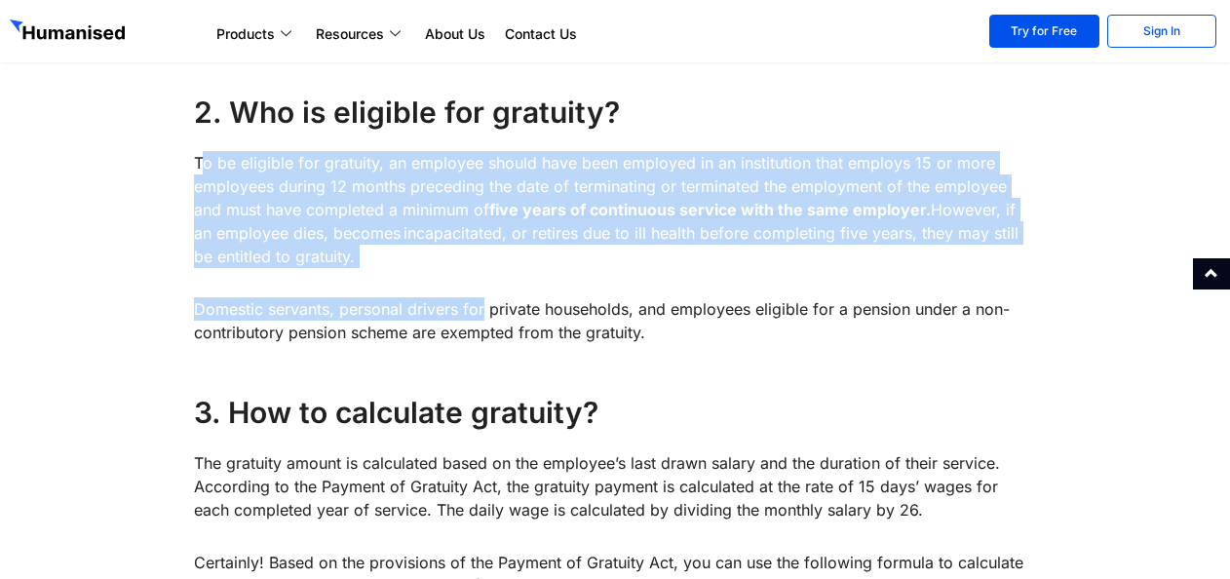
drag, startPoint x: 199, startPoint y: 165, endPoint x: 484, endPoint y: 275, distance: 305.2
drag, startPoint x: 484, startPoint y: 275, endPoint x: 374, endPoint y: 275, distance: 109.2
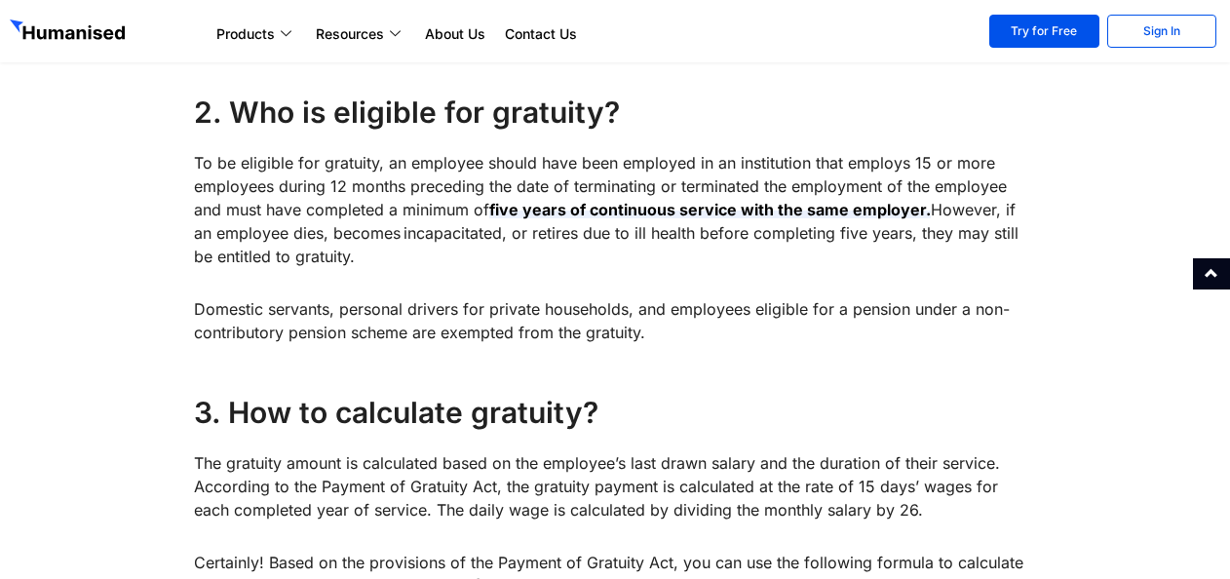
drag, startPoint x: 358, startPoint y: 256, endPoint x: 187, endPoint y: 162, distance: 195.1
copy p "To be eligible for gratuity, an employee should have been employed in an instit…"
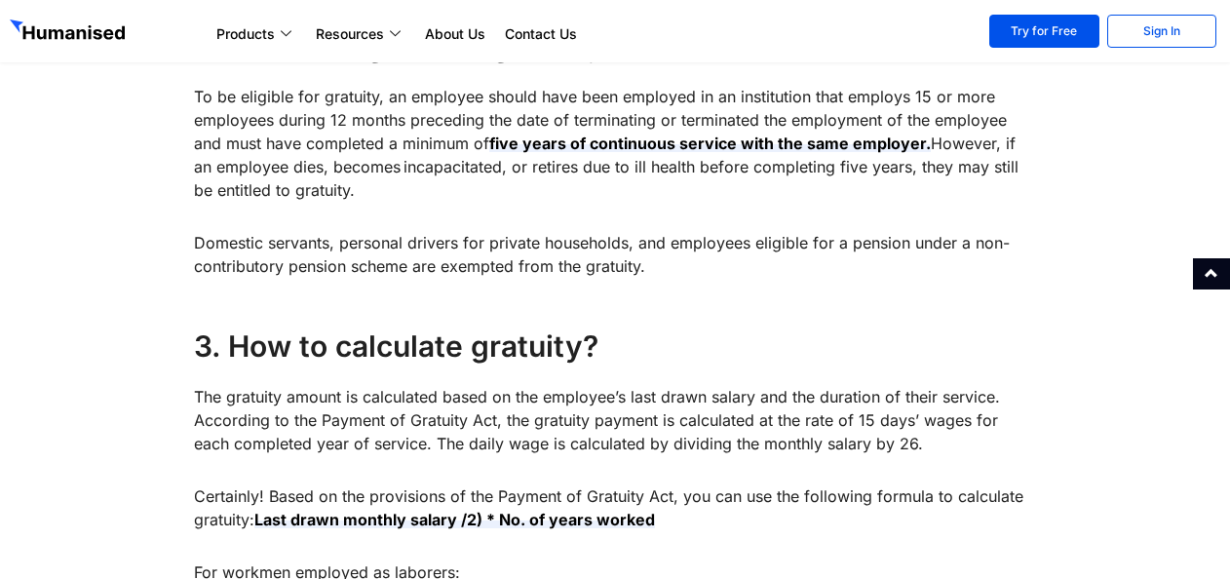
scroll to position [1267, 0]
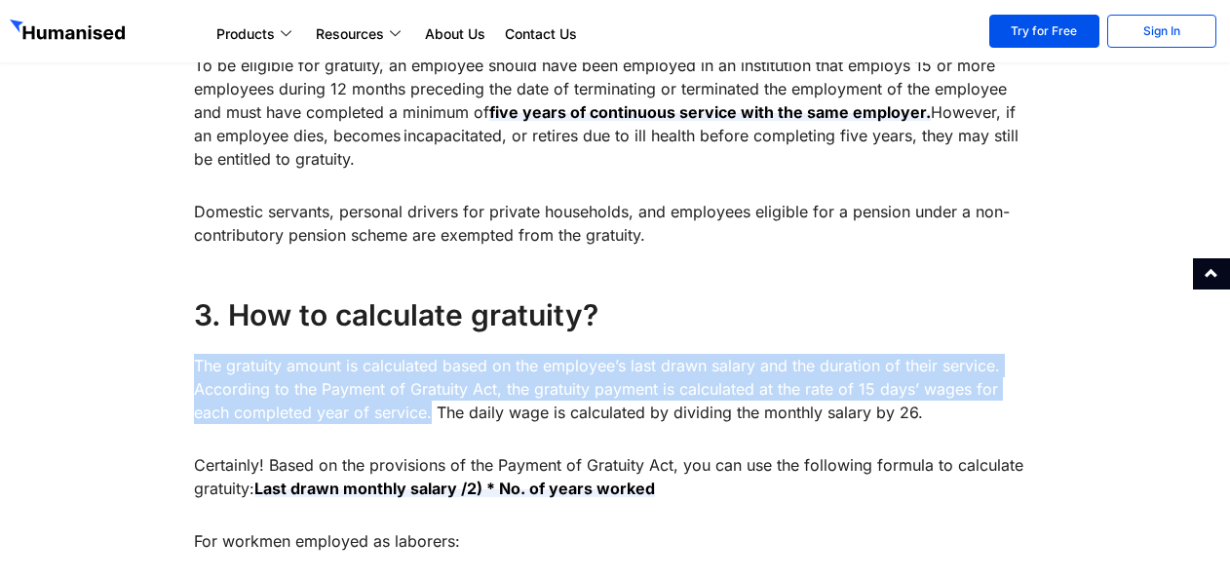
drag, startPoint x: 189, startPoint y: 361, endPoint x: 392, endPoint y: 421, distance: 211.6
copy p "The gratuity amount is calculated based on the employee’s last drawn salary and…"
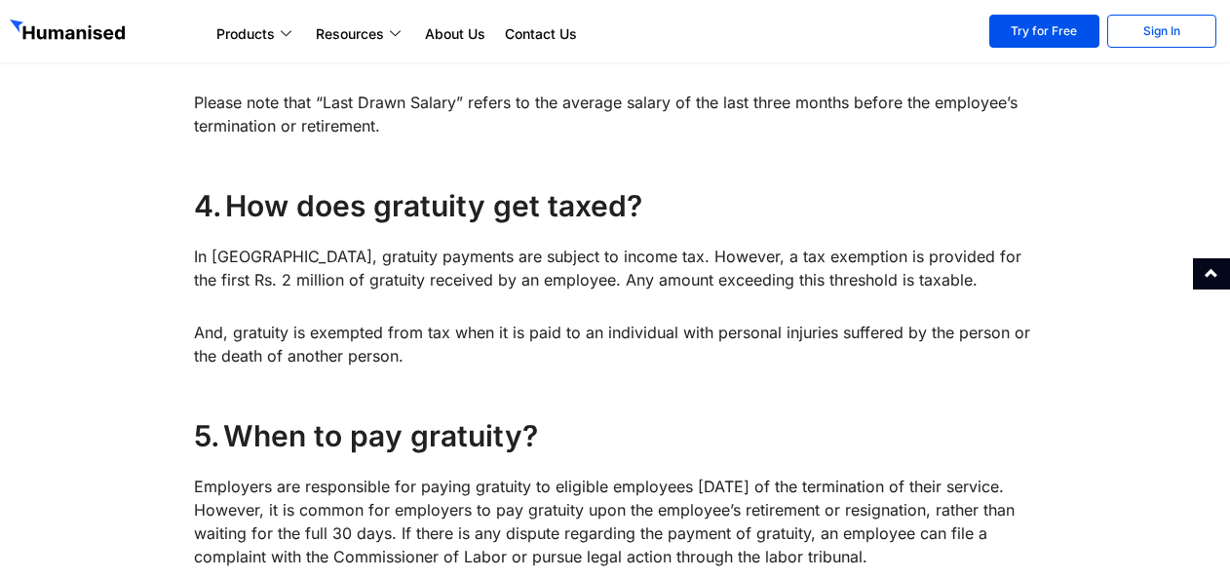
scroll to position [2340, 0]
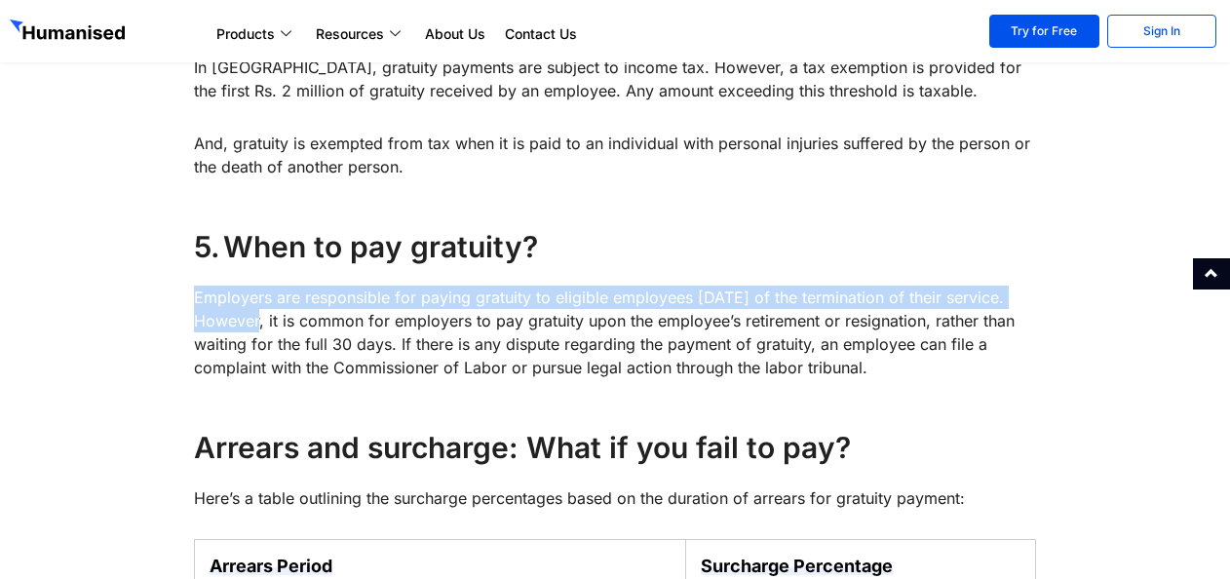
drag, startPoint x: 196, startPoint y: 296, endPoint x: 252, endPoint y: 317, distance: 59.2
click at [252, 317] on p "Employers are responsible for paying gratuity to eligible employees [DATE] of t…" at bounding box center [614, 333] width 841 height 94
copy p "Employers are responsible for paying gratuity to eligible employees [DATE] of t…"
